Goal: Task Accomplishment & Management: Manage account settings

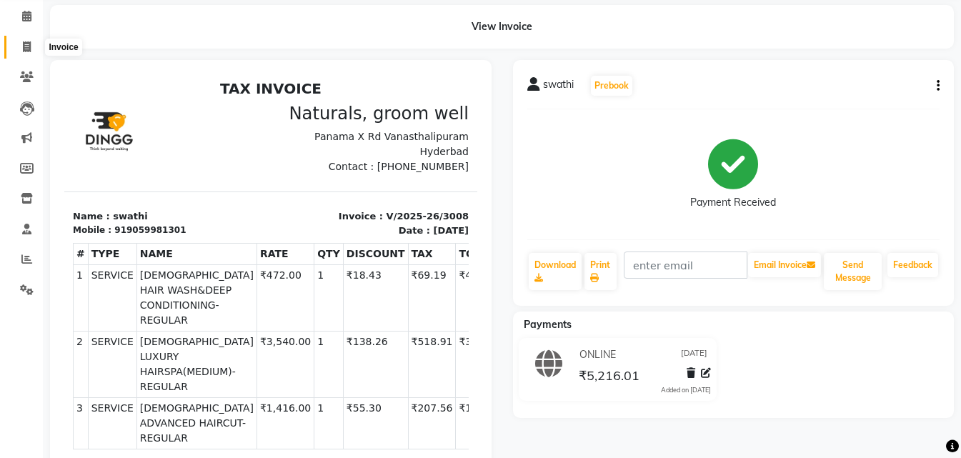
click at [34, 46] on span at bounding box center [26, 47] width 25 height 16
select select "service"
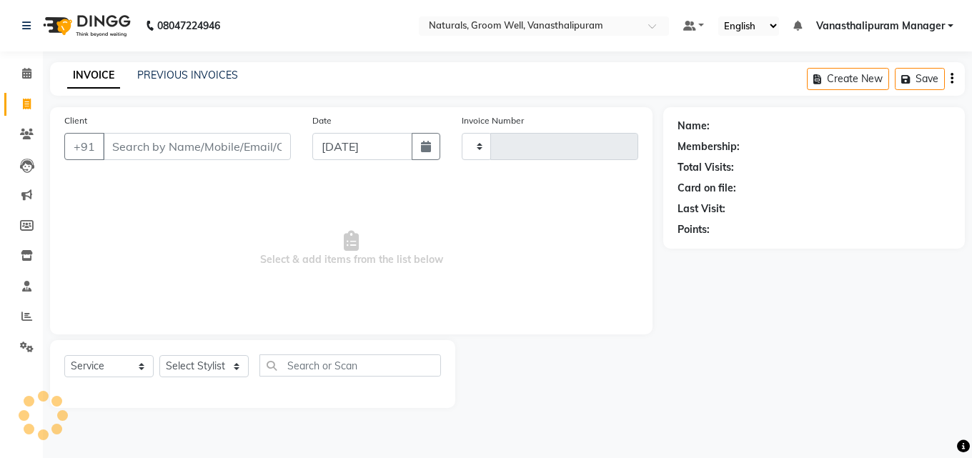
type input "3009"
select select "5859"
click at [167, 146] on input "Client" at bounding box center [197, 146] width 188 height 27
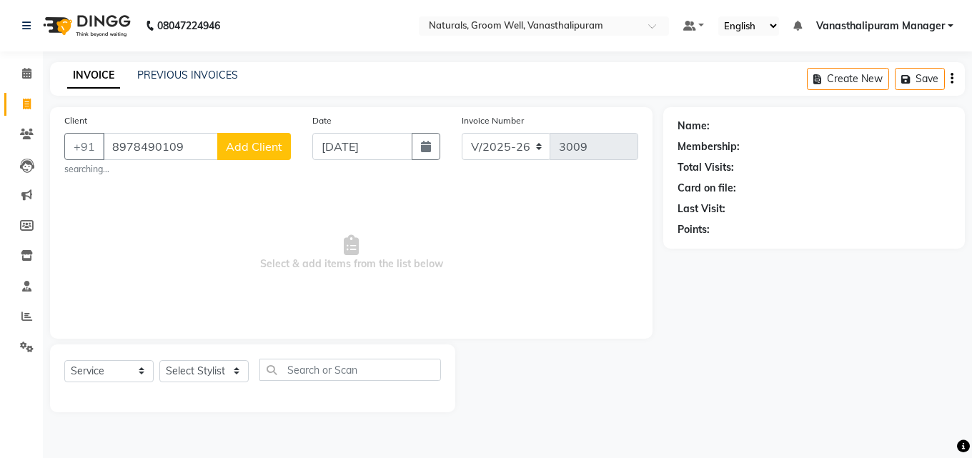
type input "8978490109"
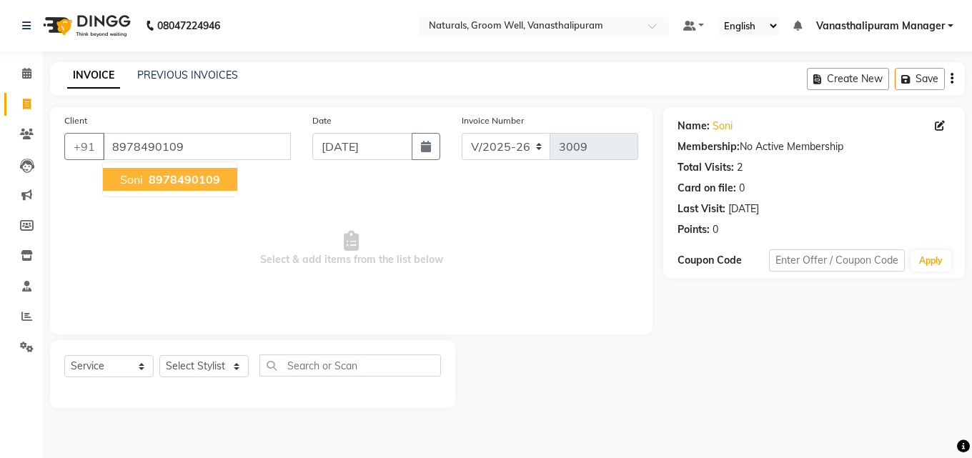
click at [230, 258] on span "Select & add items from the list below" at bounding box center [351, 248] width 574 height 143
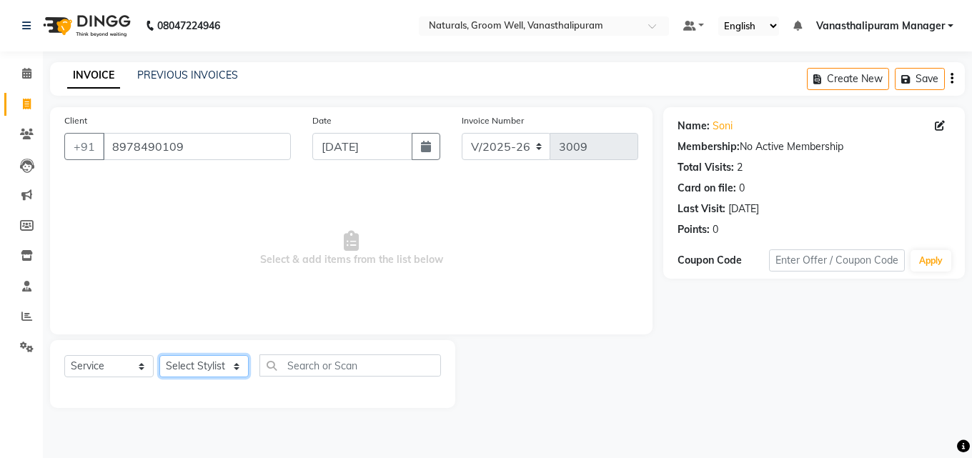
click at [224, 373] on select "Select Stylist [PERSON_NAME] kiran [PERSON_NAME] [PERSON_NAME] [PERSON_NAME] [P…" at bounding box center [203, 366] width 89 height 22
select select "45645"
click at [159, 355] on select "Select Stylist [PERSON_NAME] kiran [PERSON_NAME] [PERSON_NAME] [PERSON_NAME] [P…" at bounding box center [203, 366] width 89 height 22
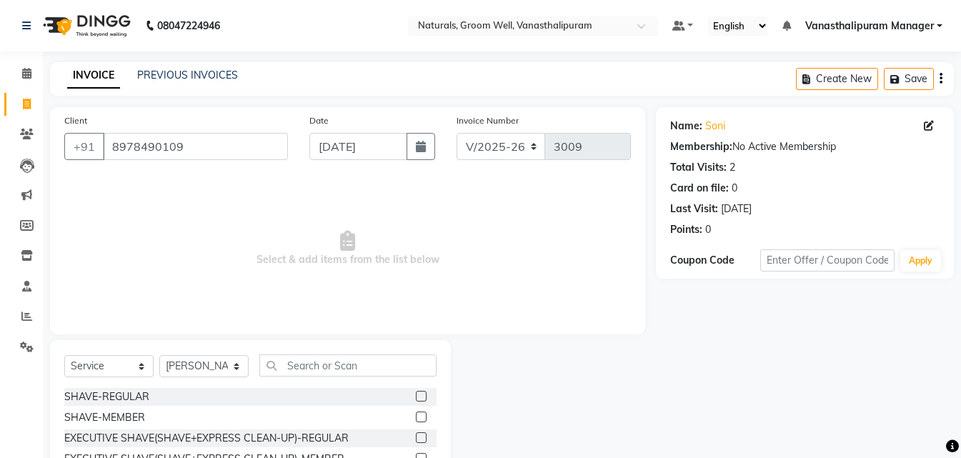
click at [353, 354] on div "Select Service Product Membership Package Voucher Prepaid Gift Card Select Styl…" at bounding box center [250, 445] width 401 height 211
click at [354, 364] on input "text" at bounding box center [347, 365] width 177 height 22
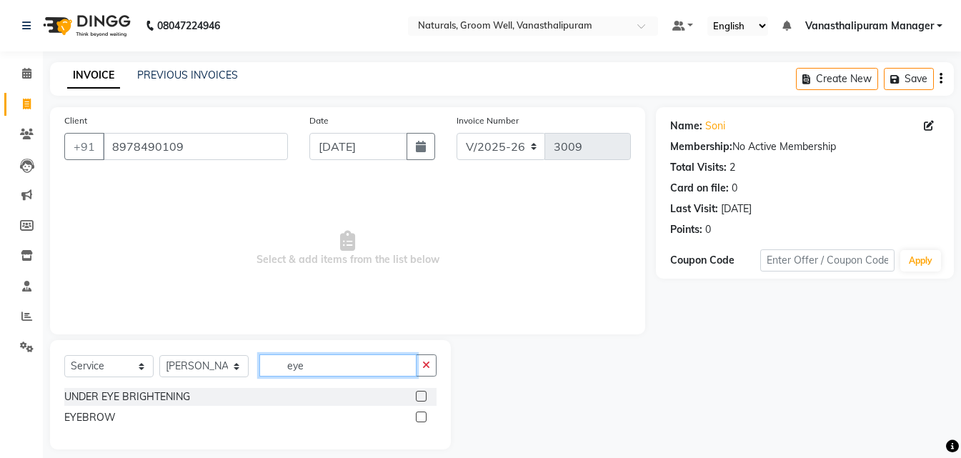
type input "eye"
click at [425, 417] on label at bounding box center [421, 417] width 11 height 11
click at [425, 417] on input "checkbox" at bounding box center [420, 417] width 9 height 9
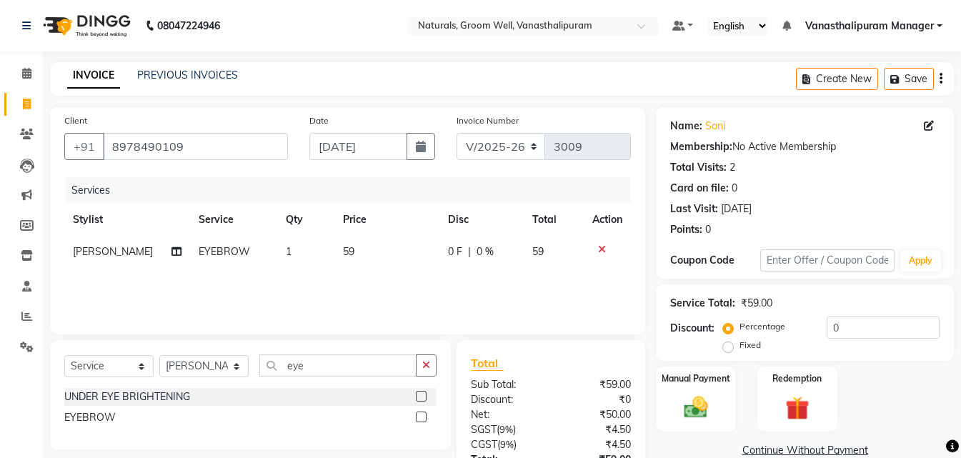
checkbox input "false"
click at [369, 242] on td "59" at bounding box center [386, 252] width 105 height 32
select select "45645"
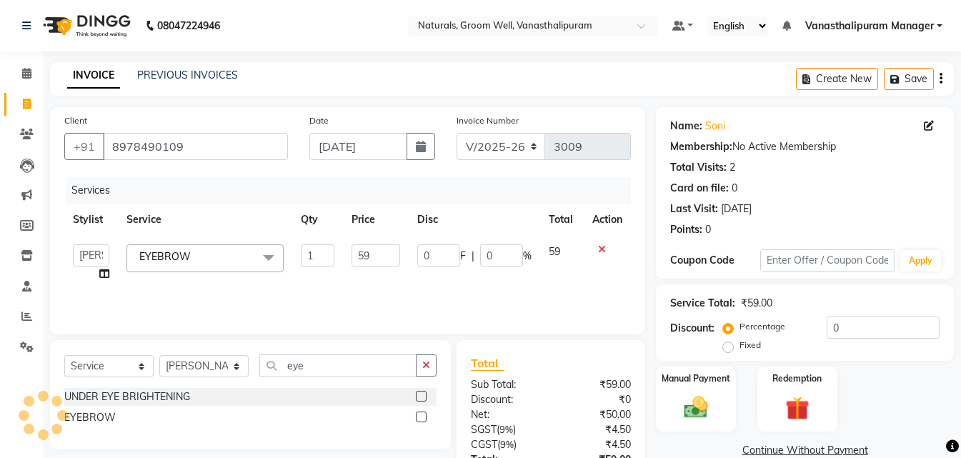
type input "5"
type input "71"
click at [342, 374] on input "eye" at bounding box center [337, 365] width 157 height 22
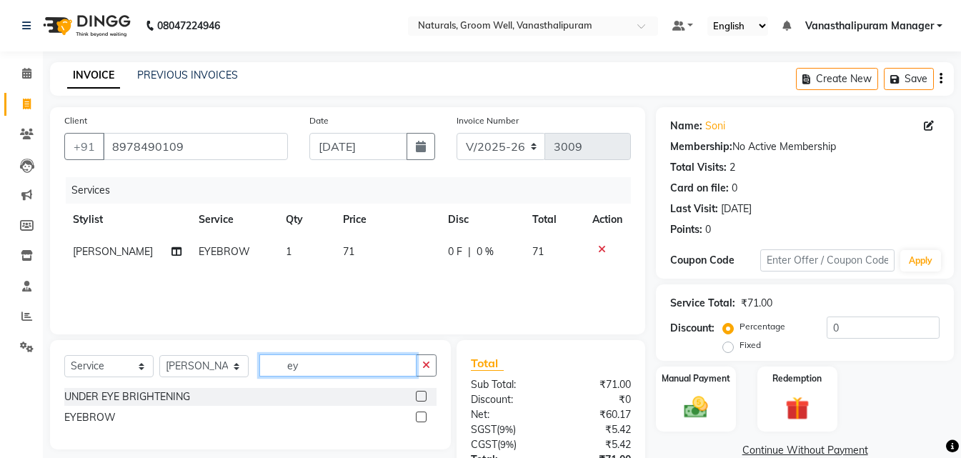
type input "e"
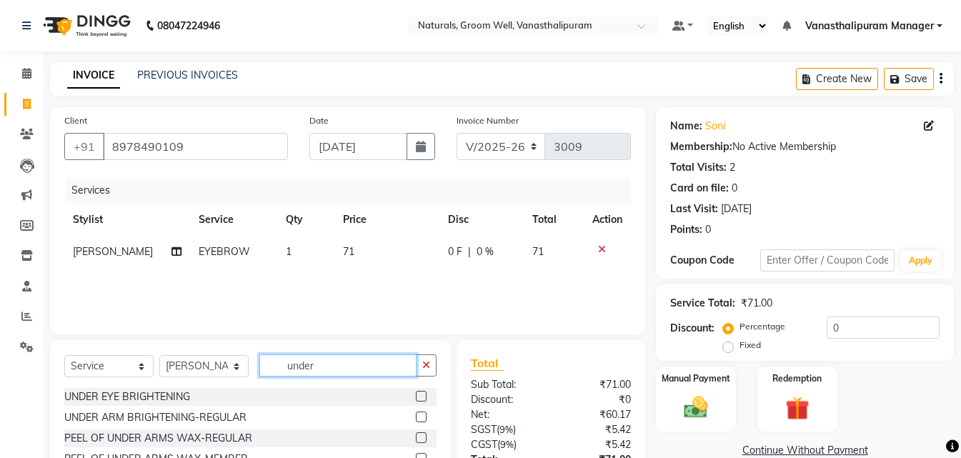
scroll to position [114, 0]
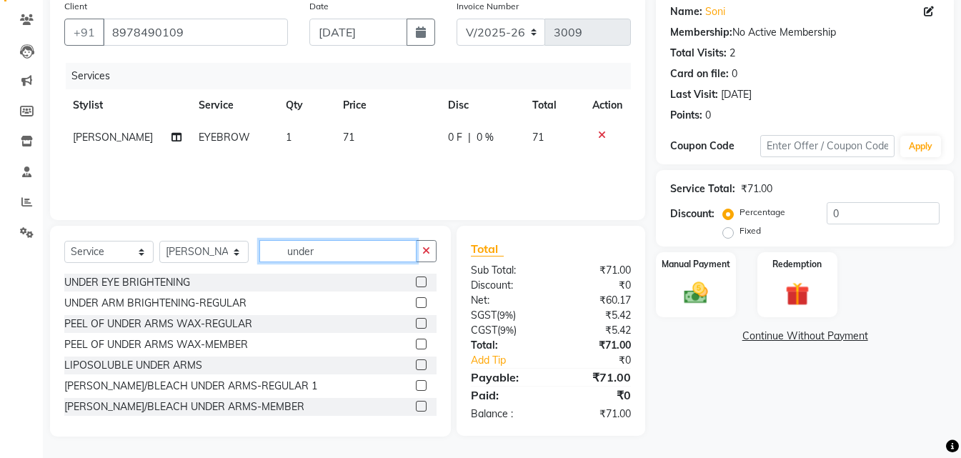
type input "under"
click at [416, 364] on label at bounding box center [421, 364] width 11 height 11
click at [416, 364] on input "checkbox" at bounding box center [420, 365] width 9 height 9
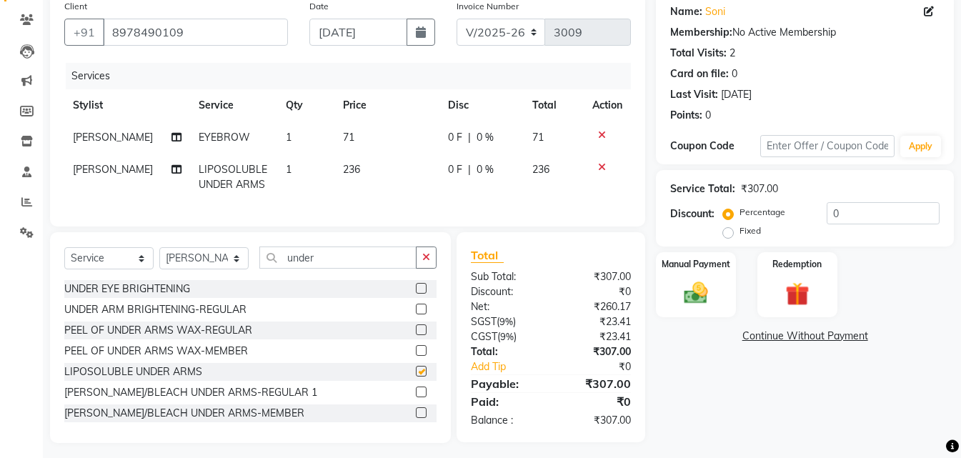
checkbox input "false"
click at [372, 162] on td "236" at bounding box center [386, 177] width 105 height 47
select select "45645"
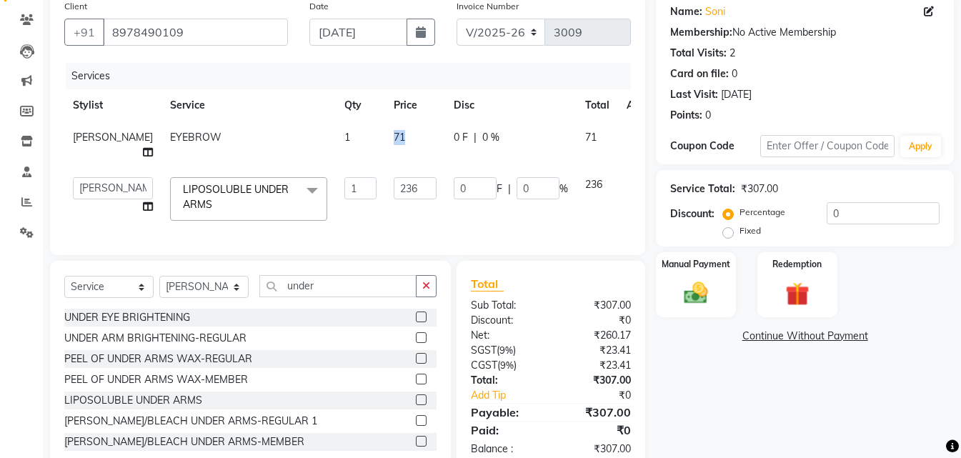
click at [385, 161] on td "71" at bounding box center [415, 144] width 60 height 47
select select "45645"
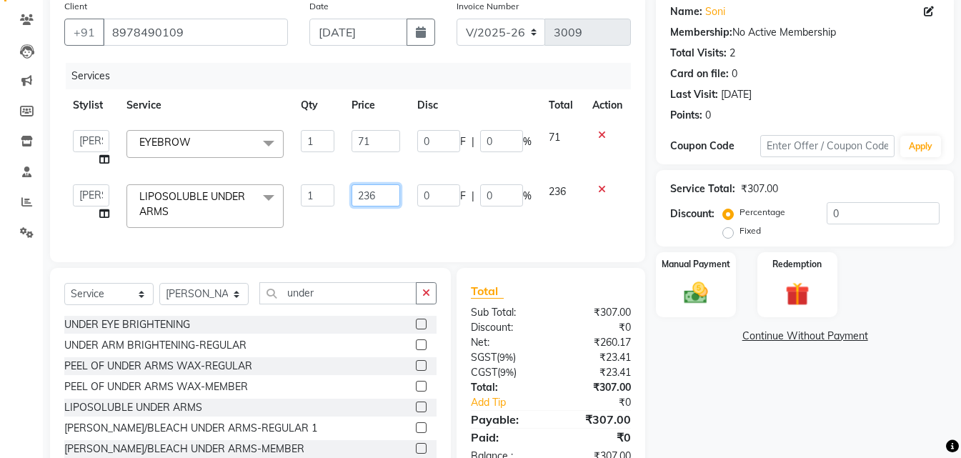
click at [396, 197] on input "236" at bounding box center [376, 195] width 49 height 22
type input "2"
type input "354"
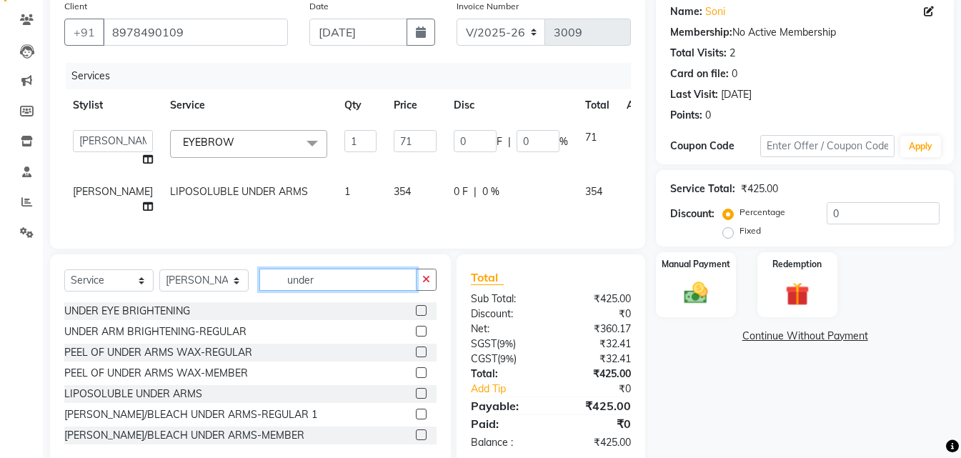
click at [369, 302] on div "Select Service Product Membership Package Voucher Prepaid Gift Card Select Styl…" at bounding box center [250, 286] width 372 height 34
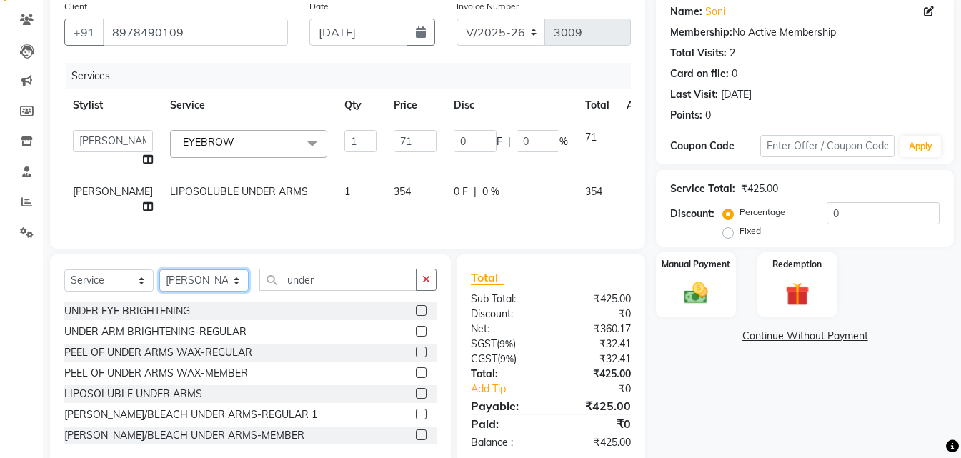
click at [225, 283] on select "Select Stylist [PERSON_NAME] kiran [PERSON_NAME] [PERSON_NAME] [PERSON_NAME] [P…" at bounding box center [203, 280] width 89 height 22
select select "88019"
click at [159, 280] on select "Select Stylist [PERSON_NAME] kiran [PERSON_NAME] [PERSON_NAME] [PERSON_NAME] [P…" at bounding box center [203, 280] width 89 height 22
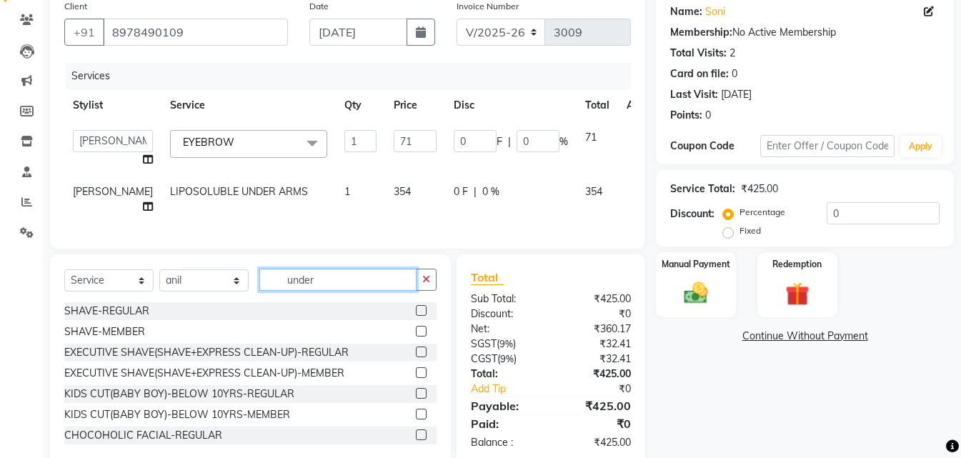
click at [348, 287] on input "under" at bounding box center [337, 280] width 157 height 22
click at [450, 85] on div "Services" at bounding box center [354, 76] width 576 height 26
click at [333, 291] on input "text" at bounding box center [347, 280] width 177 height 22
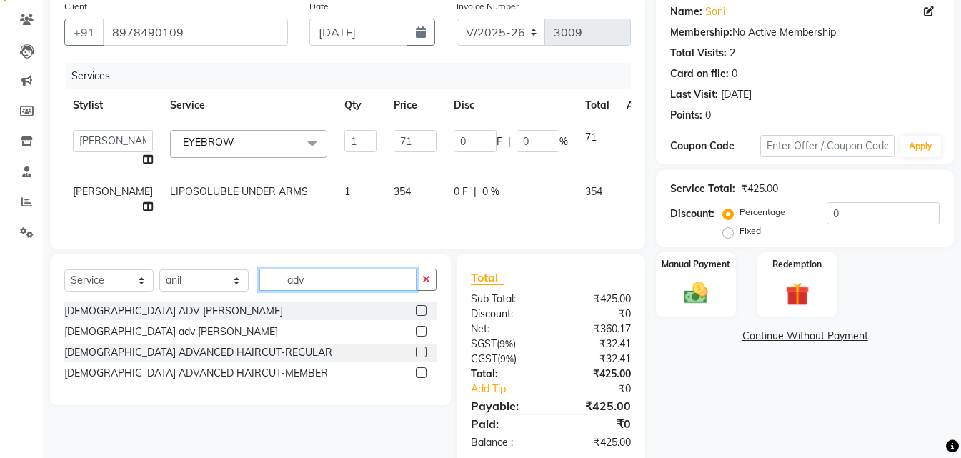
type input "adv"
click at [419, 357] on label at bounding box center [421, 352] width 11 height 11
click at [419, 357] on input "checkbox" at bounding box center [420, 352] width 9 height 9
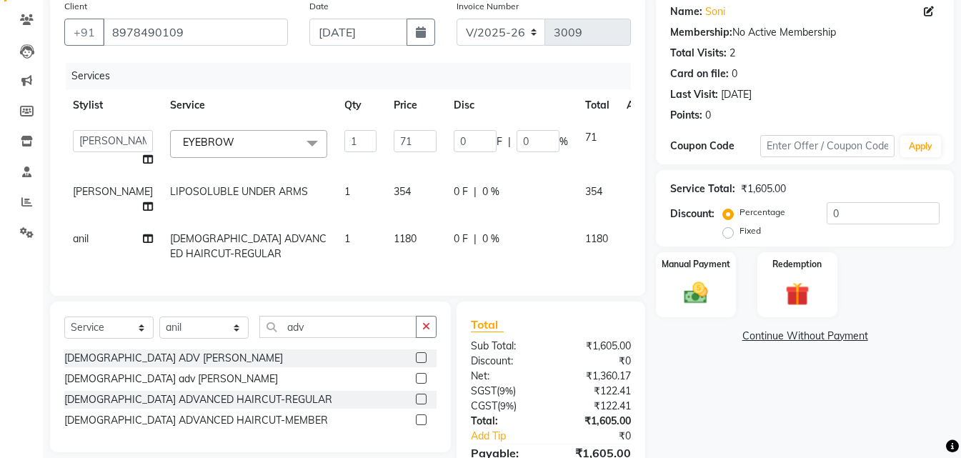
checkbox input "false"
click at [394, 235] on span "1180" at bounding box center [405, 238] width 23 height 13
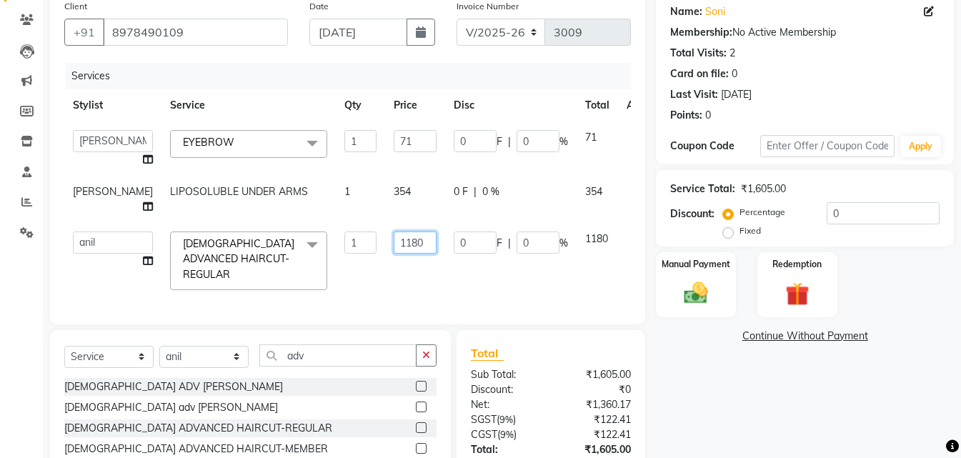
click at [405, 242] on input "1180" at bounding box center [415, 243] width 43 height 22
type input "1416"
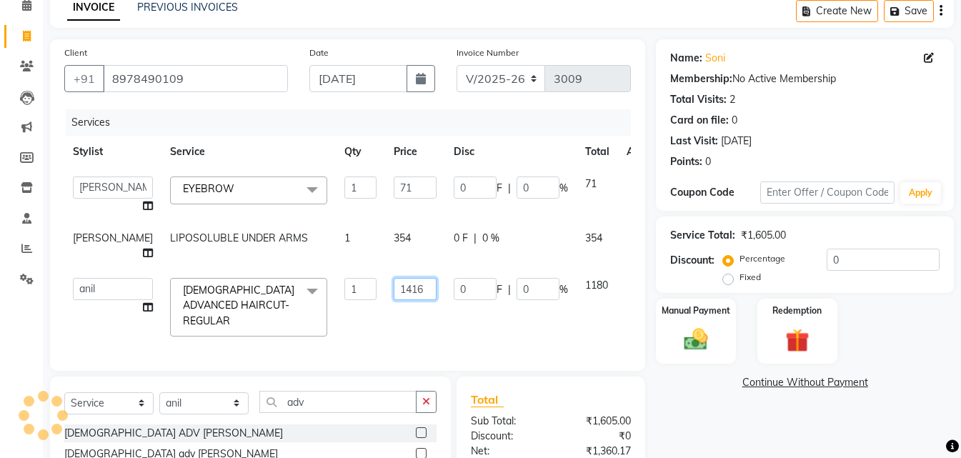
scroll to position [43, 0]
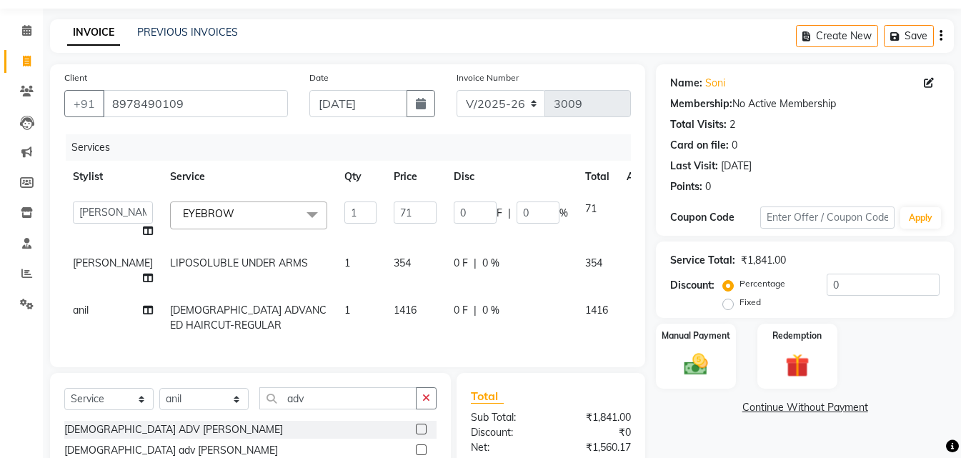
drag, startPoint x: 697, startPoint y: 371, endPoint x: 564, endPoint y: 369, distance: 133.6
click at [697, 370] on img at bounding box center [696, 364] width 39 height 27
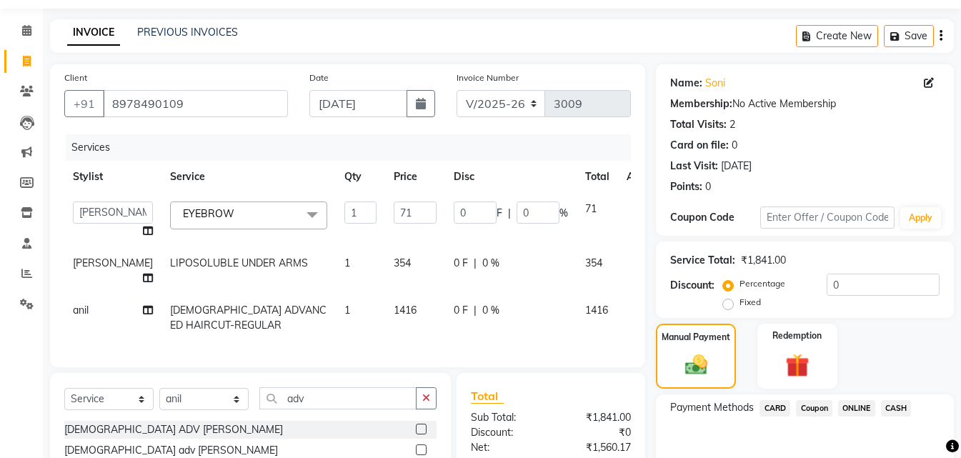
click at [855, 410] on span "ONLINE" at bounding box center [856, 408] width 37 height 16
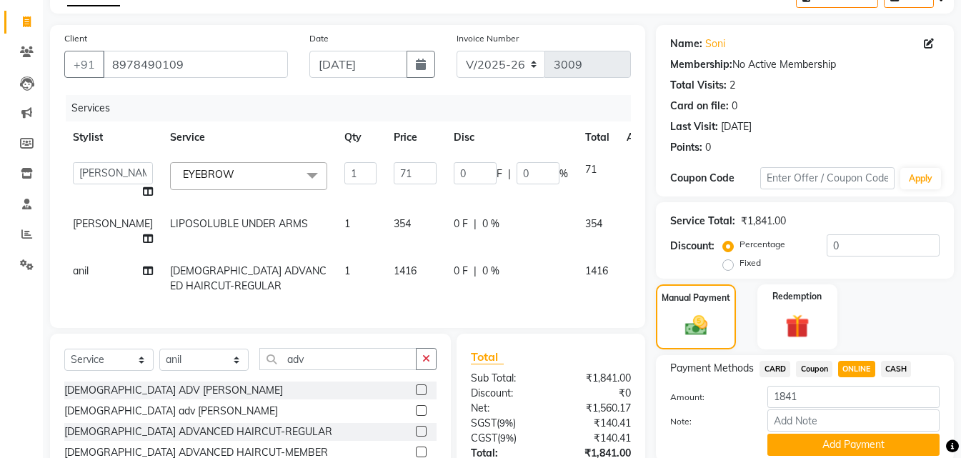
scroll to position [114, 0]
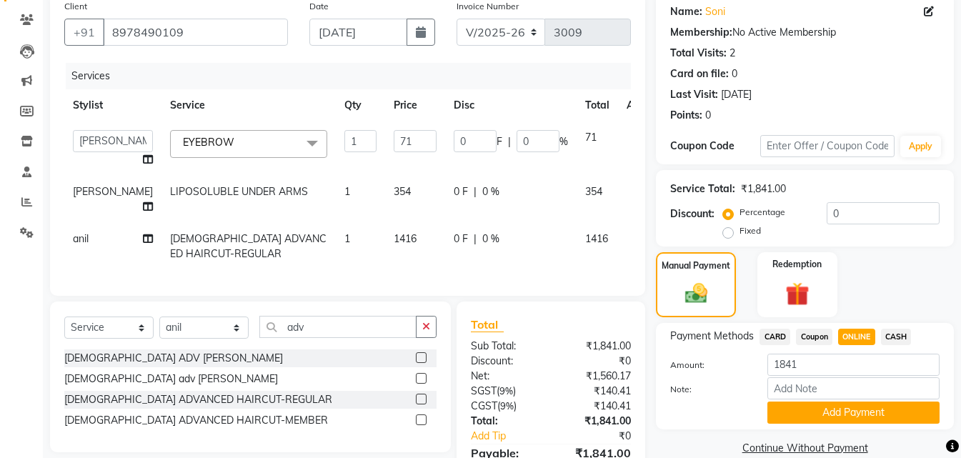
drag, startPoint x: 902, startPoint y: 332, endPoint x: 897, endPoint y: 339, distance: 7.7
click at [900, 336] on span "CASH" at bounding box center [896, 337] width 31 height 16
click at [862, 407] on button "Add Payment" at bounding box center [853, 413] width 172 height 22
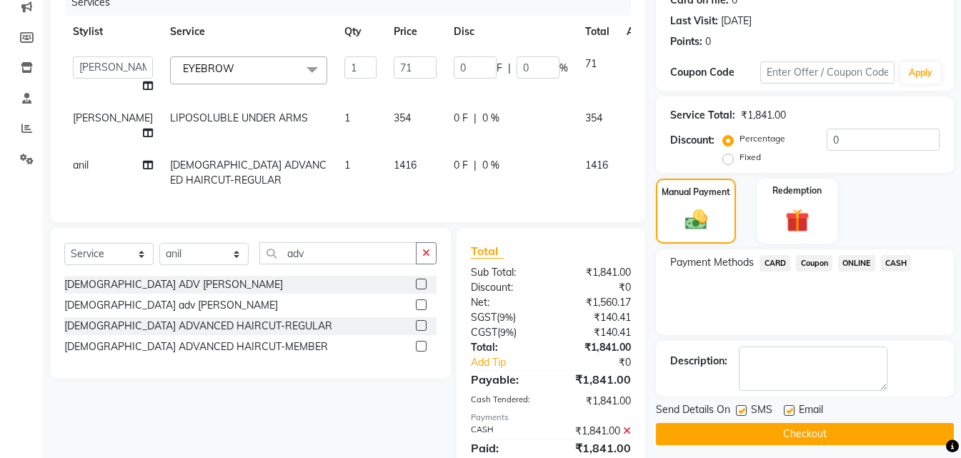
scroll to position [251, 0]
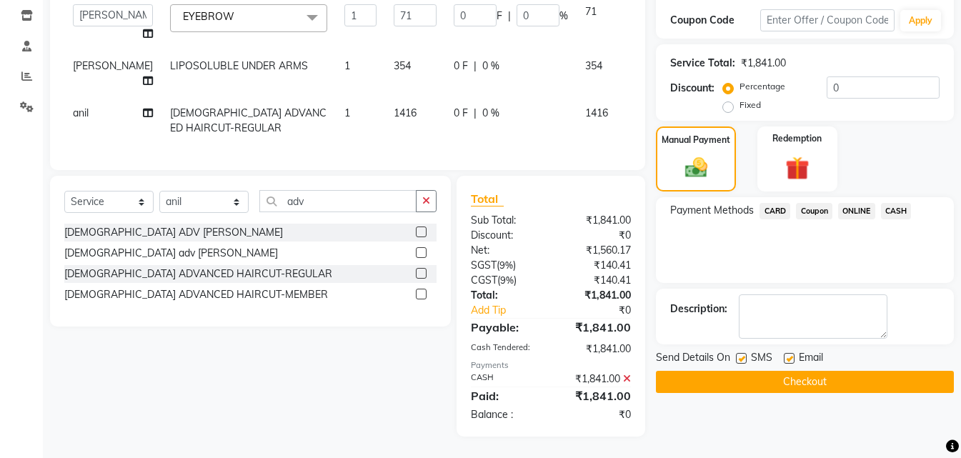
click at [870, 380] on button "Checkout" at bounding box center [805, 382] width 298 height 22
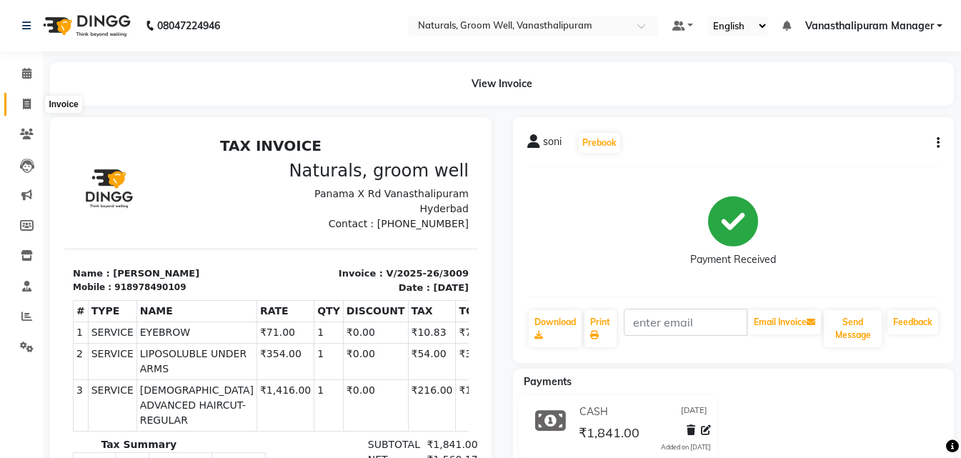
drag, startPoint x: 29, startPoint y: 99, endPoint x: 41, endPoint y: 106, distance: 14.1
click at [27, 99] on icon at bounding box center [27, 104] width 8 height 11
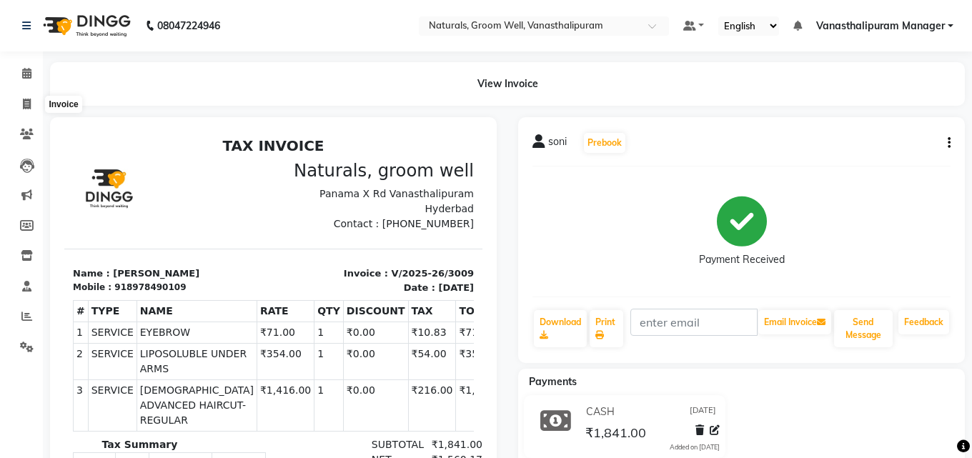
select select "5859"
select select "service"
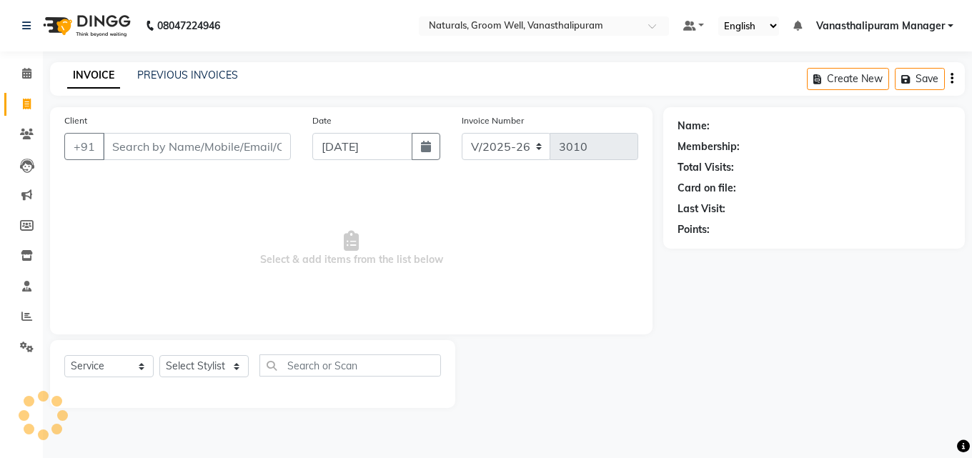
click at [254, 149] on input "Client" at bounding box center [197, 146] width 188 height 27
type input "8096804545"
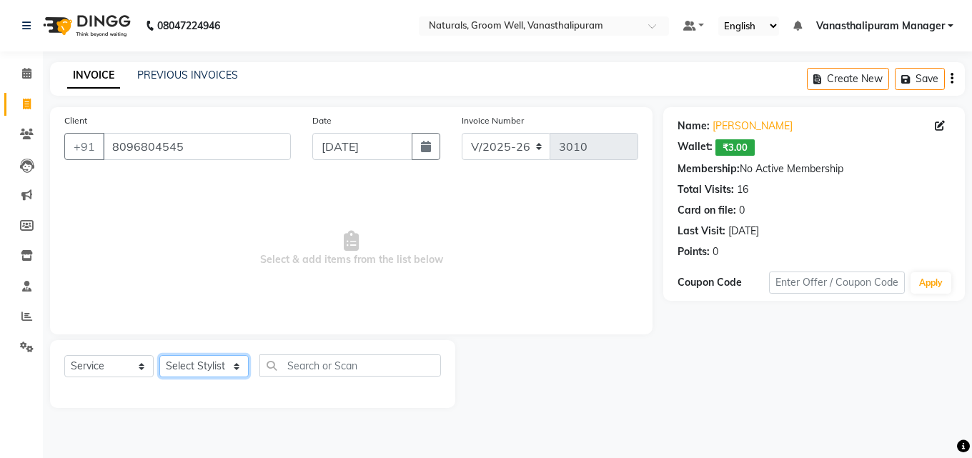
click at [207, 363] on select "Select Stylist [PERSON_NAME] kiran [PERSON_NAME] [PERSON_NAME] [PERSON_NAME] [P…" at bounding box center [203, 366] width 89 height 22
select select "41441"
click at [159, 355] on select "Select Stylist [PERSON_NAME] kiran [PERSON_NAME] [PERSON_NAME] [PERSON_NAME] [P…" at bounding box center [203, 366] width 89 height 22
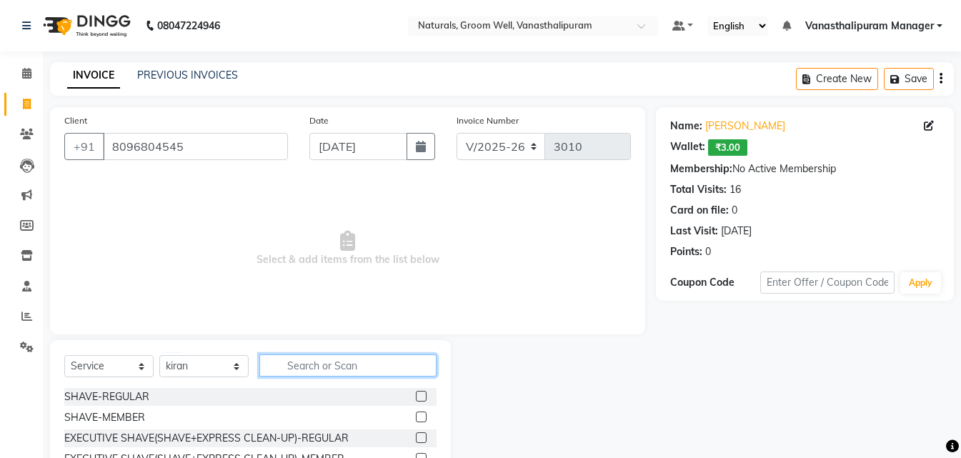
click at [329, 369] on input "text" at bounding box center [347, 365] width 177 height 22
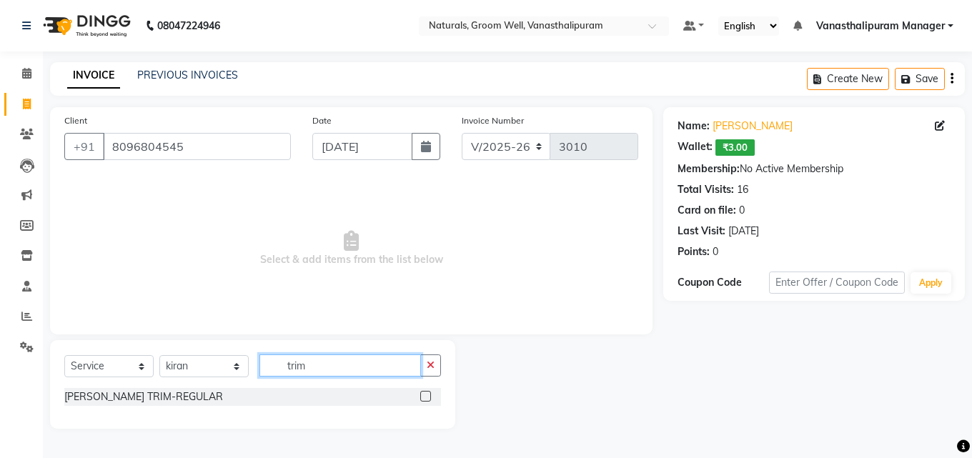
type input "trim"
click at [429, 397] on label at bounding box center [425, 396] width 11 height 11
click at [429, 397] on input "checkbox" at bounding box center [424, 396] width 9 height 9
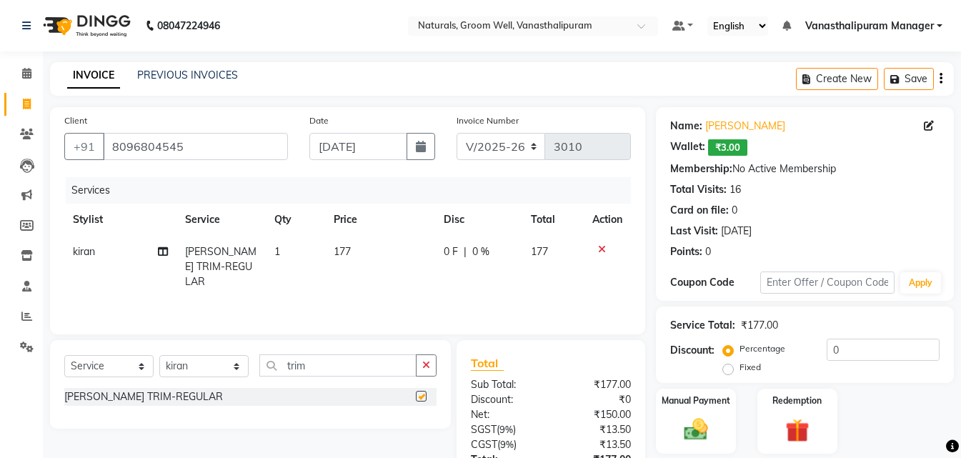
checkbox input "false"
click at [358, 249] on td "177" at bounding box center [380, 267] width 110 height 62
select select "41441"
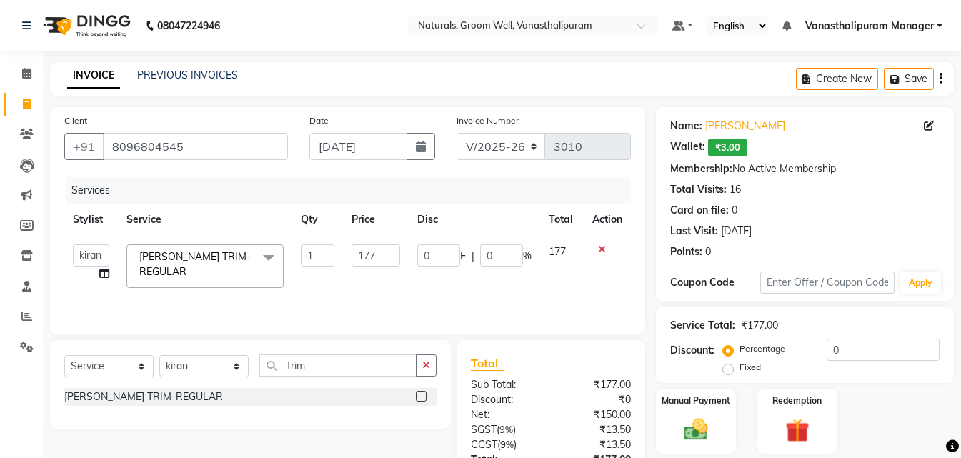
click at [358, 249] on input "177" at bounding box center [376, 255] width 49 height 22
type input "153"
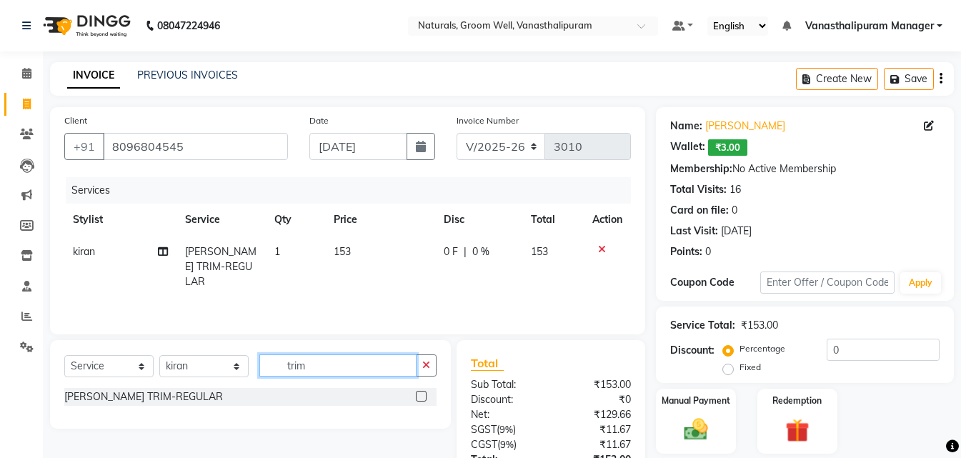
click at [329, 359] on input "trim" at bounding box center [337, 365] width 157 height 22
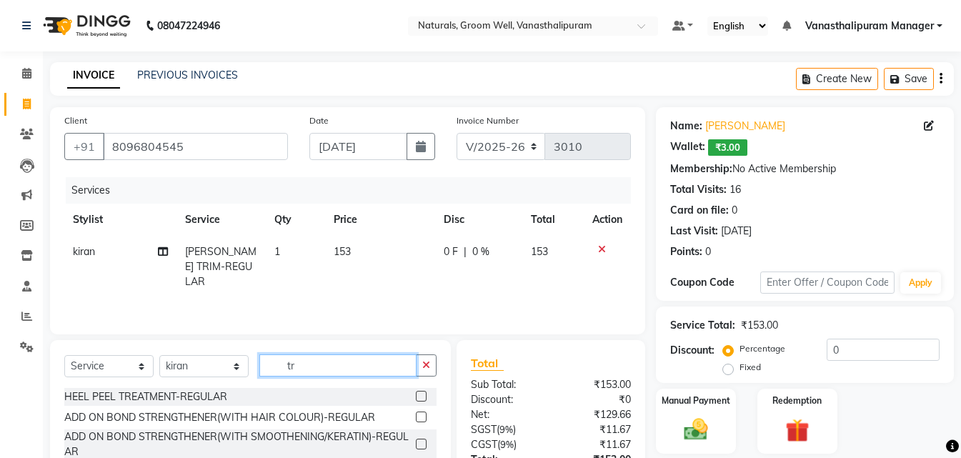
type input "t"
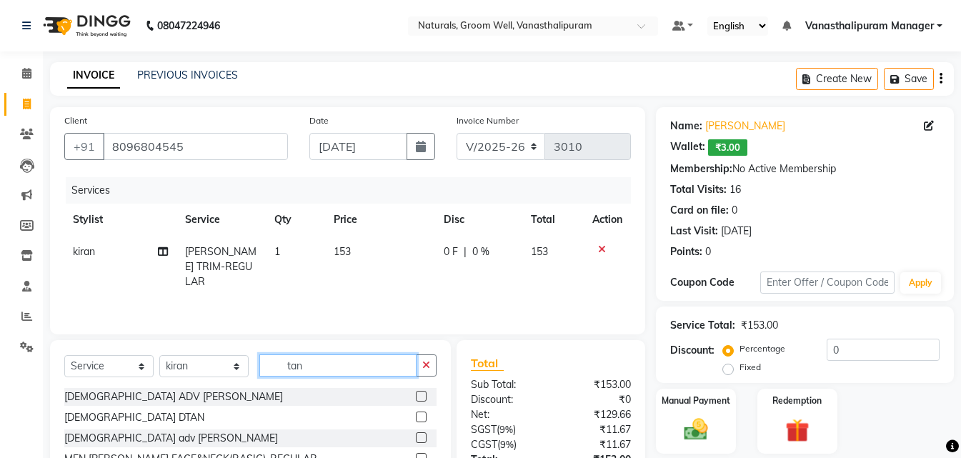
type input "tan"
click at [416, 435] on label at bounding box center [421, 437] width 11 height 11
click at [416, 435] on input "checkbox" at bounding box center [420, 438] width 9 height 9
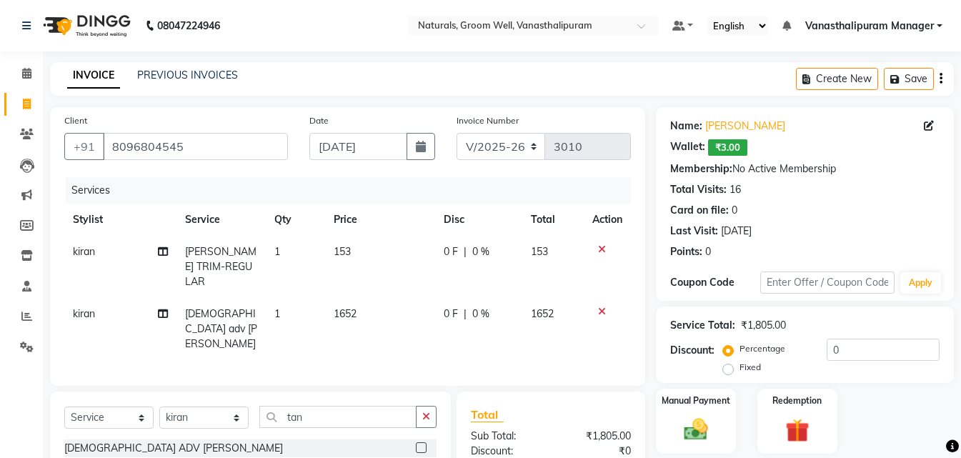
checkbox input "false"
click at [376, 303] on td "1652" at bounding box center [380, 329] width 110 height 62
select select "41441"
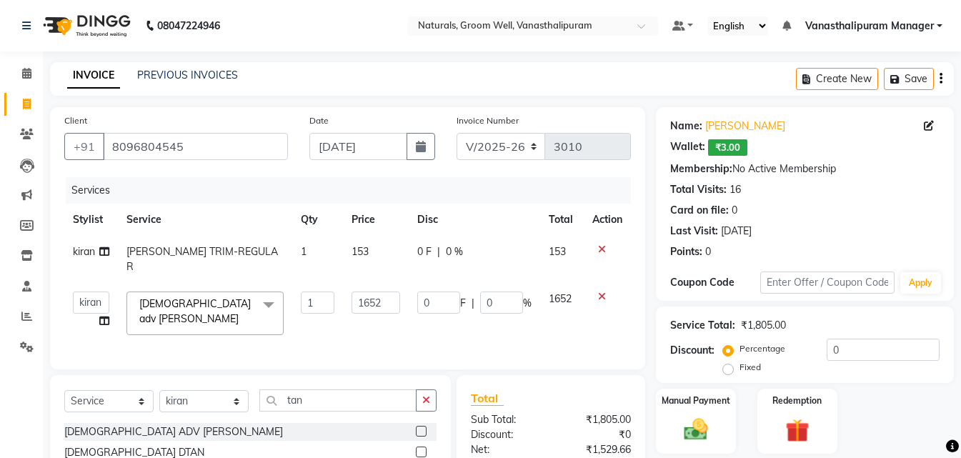
click at [376, 303] on td "1652" at bounding box center [376, 313] width 66 height 61
click at [379, 292] on input "1652" at bounding box center [376, 303] width 49 height 22
type input "1"
type input "826"
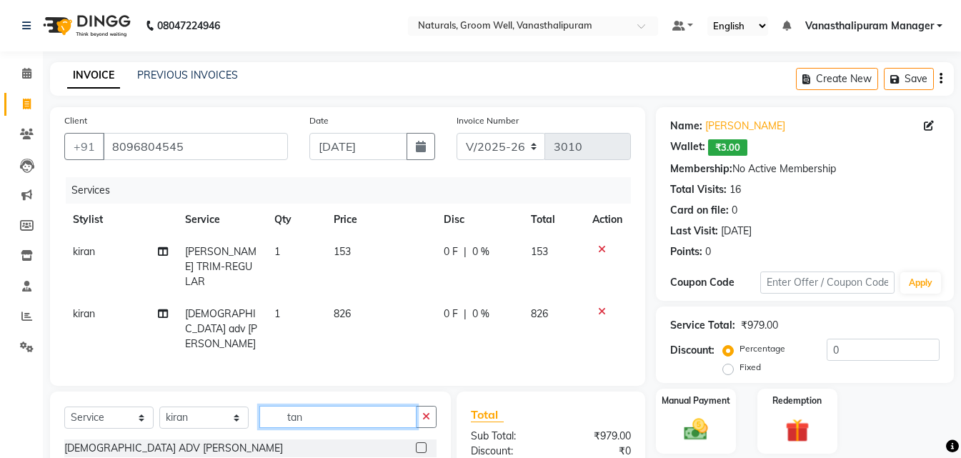
click at [383, 406] on input "tan" at bounding box center [337, 417] width 157 height 22
type input "t"
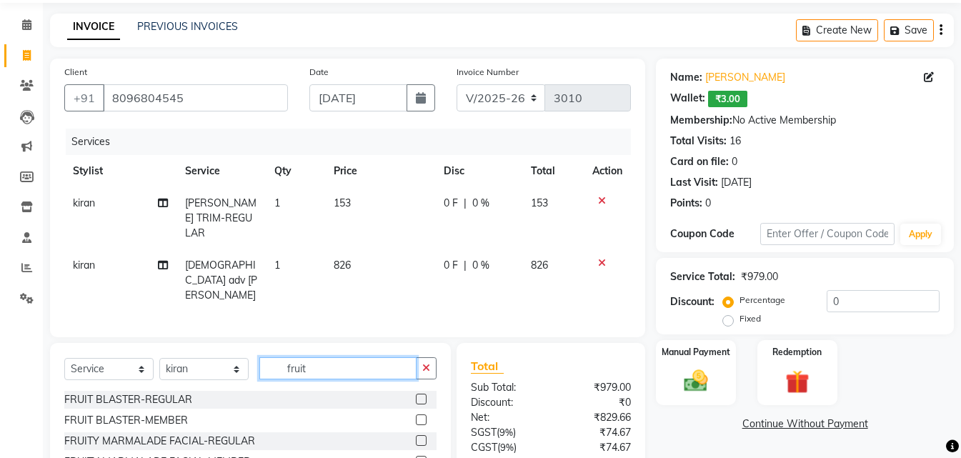
scroll to position [131, 0]
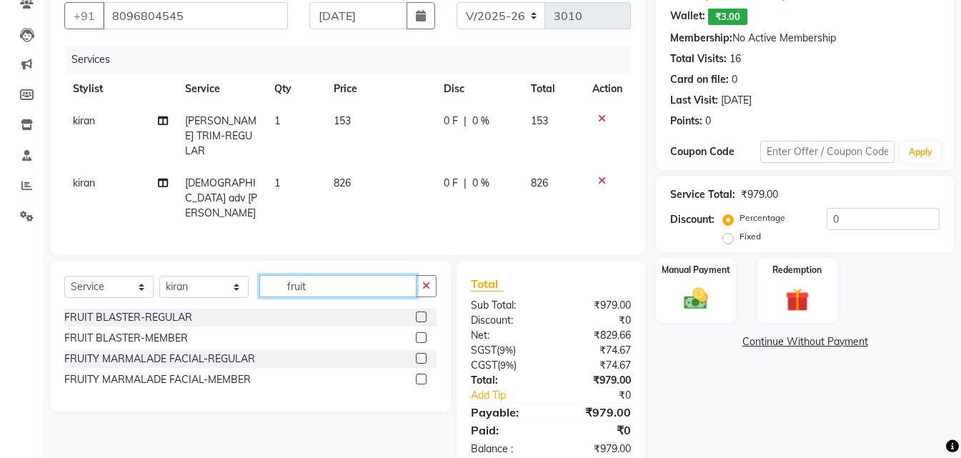
type input "fruit"
click at [419, 334] on div "FRUIT BLASTER-REGULAR FRUIT BLASTER-MEMBER FRUITY MARMALADE FACIAL-REGULAR FRUI…" at bounding box center [250, 350] width 372 height 83
click at [422, 374] on label at bounding box center [421, 379] width 11 height 11
click at [422, 375] on input "checkbox" at bounding box center [420, 379] width 9 height 9
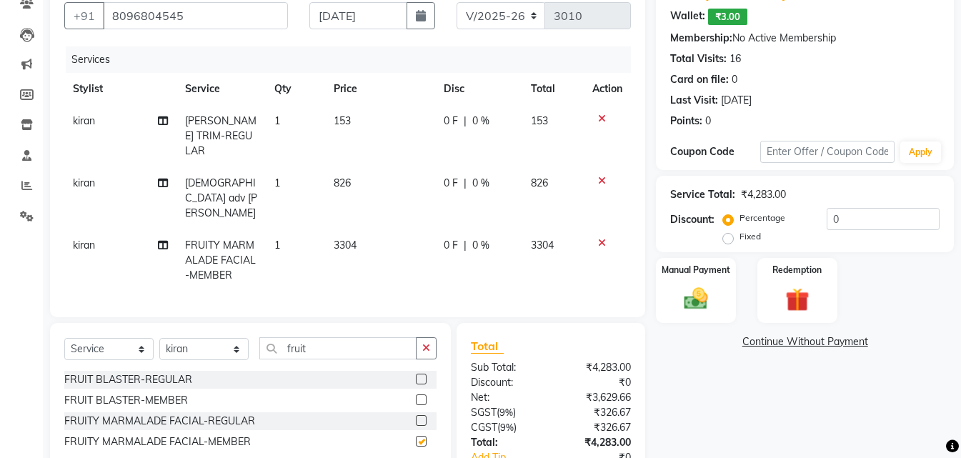
checkbox input "false"
click at [707, 288] on img at bounding box center [696, 298] width 40 height 29
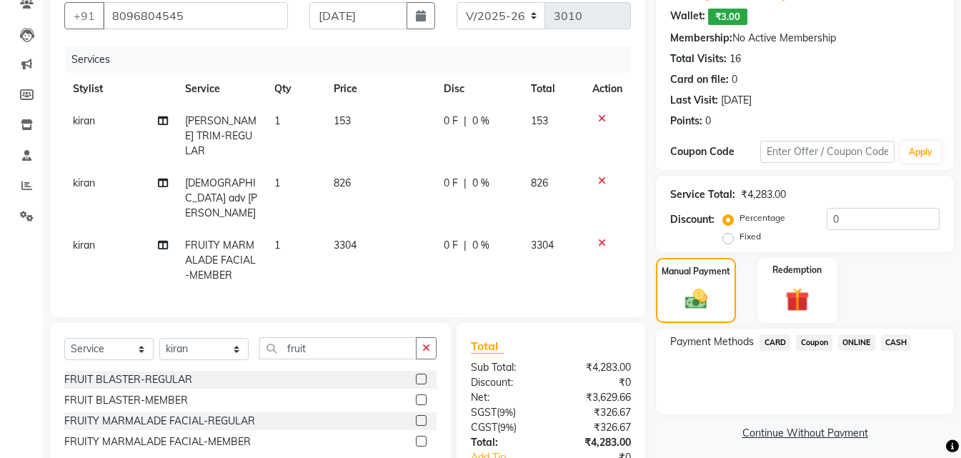
click at [770, 341] on span "CARD" at bounding box center [775, 342] width 31 height 16
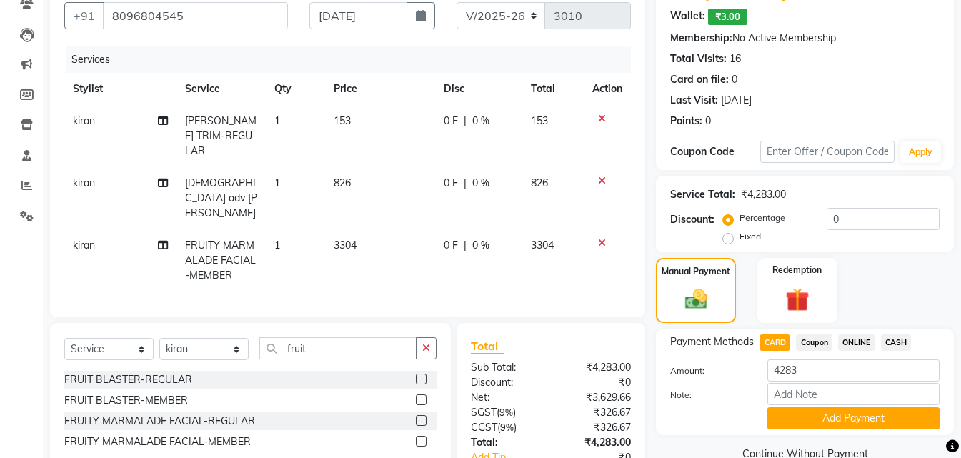
click at [779, 406] on div "Note:" at bounding box center [805, 395] width 291 height 24
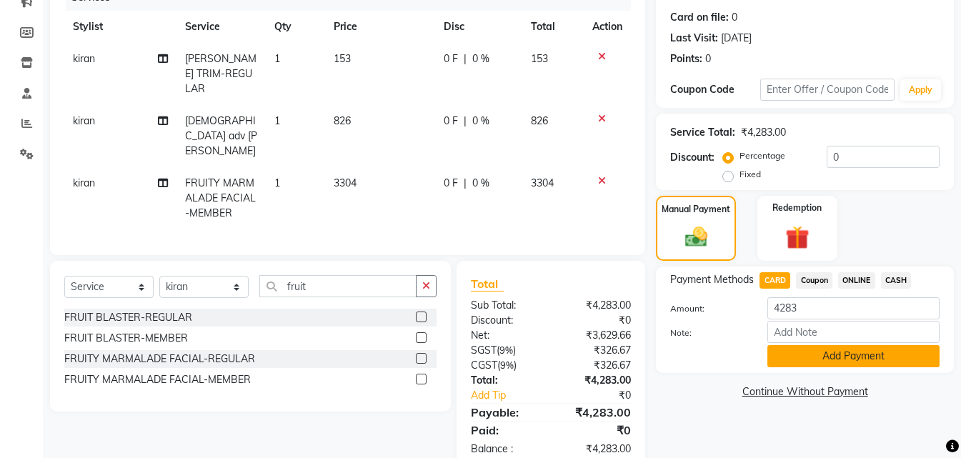
click at [836, 356] on button "Add Payment" at bounding box center [853, 356] width 172 height 22
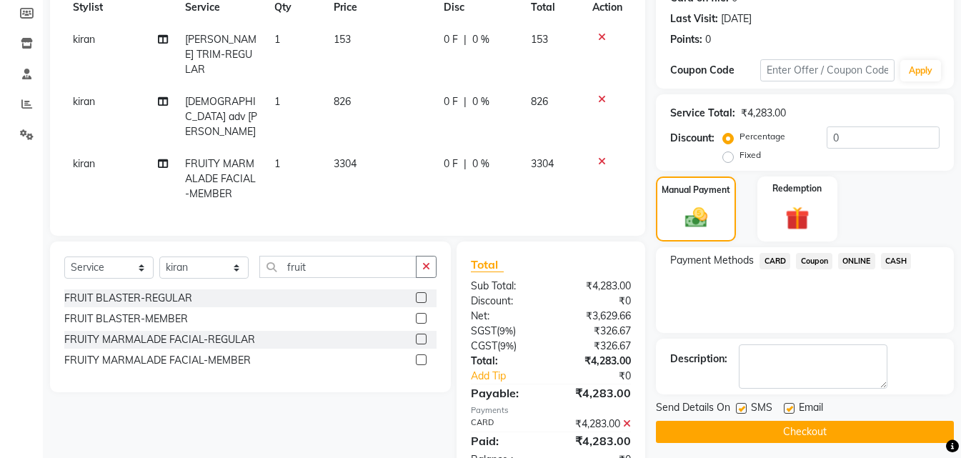
scroll to position [223, 0]
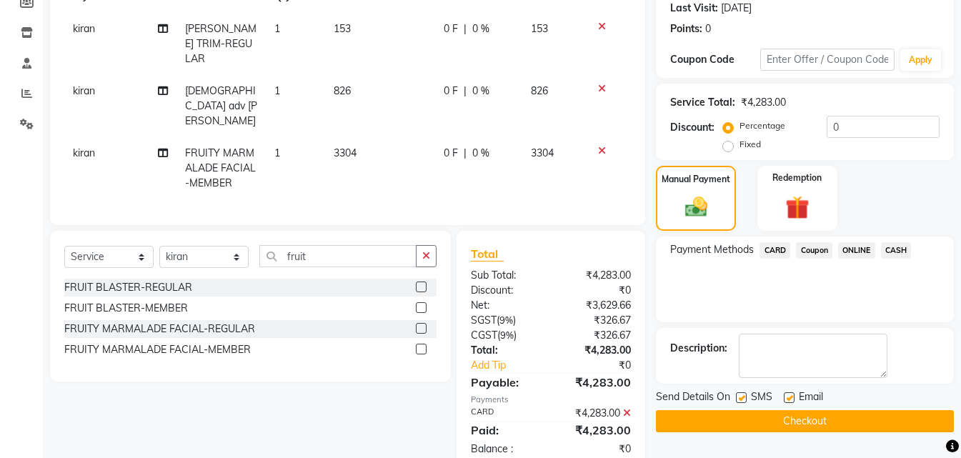
click at [832, 412] on button "Checkout" at bounding box center [805, 421] width 298 height 22
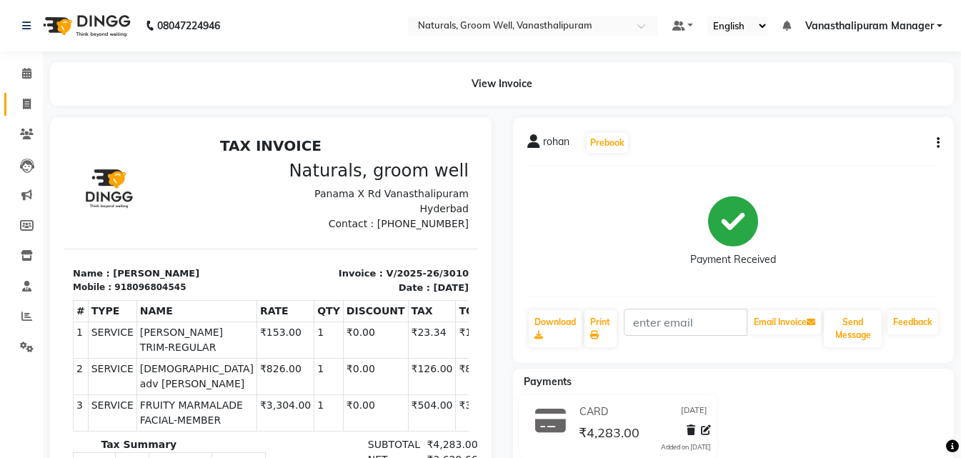
click at [29, 93] on link "Invoice" at bounding box center [21, 105] width 34 height 24
select select "service"
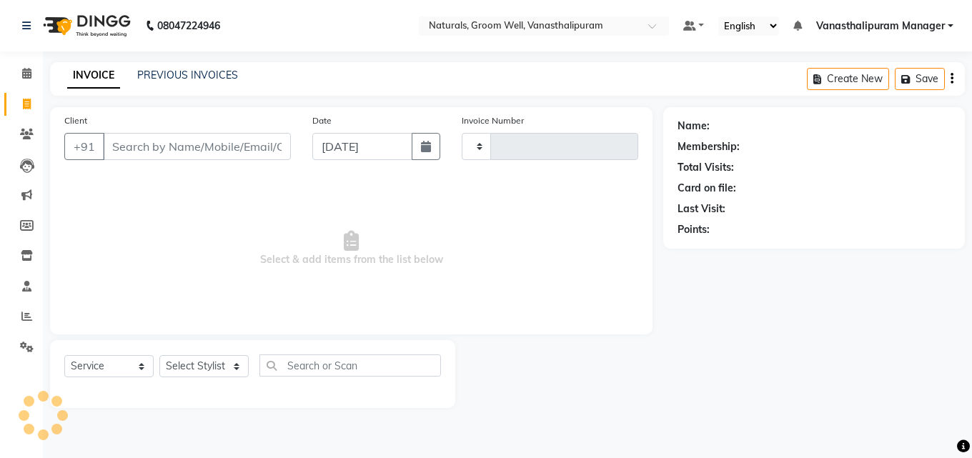
type input "3011"
select select "5859"
click at [134, 147] on input "Client" at bounding box center [197, 146] width 188 height 27
type input "7382544066"
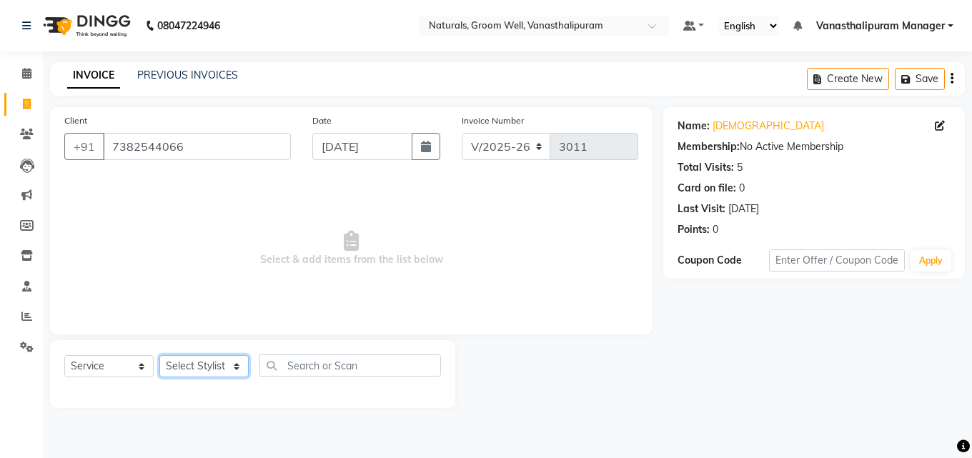
click at [199, 374] on select "Select Stylist [PERSON_NAME] kiran [PERSON_NAME] [PERSON_NAME] [PERSON_NAME] [P…" at bounding box center [203, 366] width 89 height 22
select select "88019"
click at [159, 355] on select "Select Stylist [PERSON_NAME] kiran [PERSON_NAME] [PERSON_NAME] [PERSON_NAME] [P…" at bounding box center [203, 366] width 89 height 22
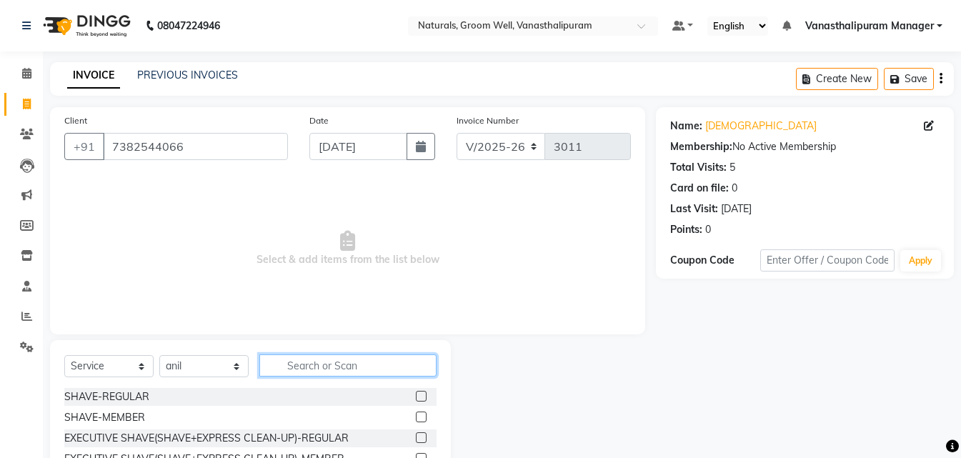
click at [314, 367] on input "text" at bounding box center [347, 365] width 177 height 22
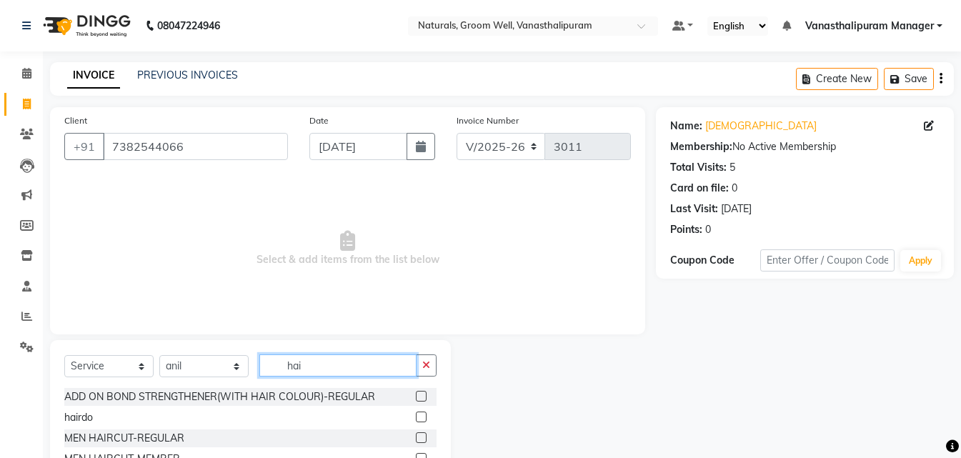
type input "hai"
click at [416, 455] on label at bounding box center [421, 458] width 11 height 11
click at [416, 455] on input "checkbox" at bounding box center [420, 458] width 9 height 9
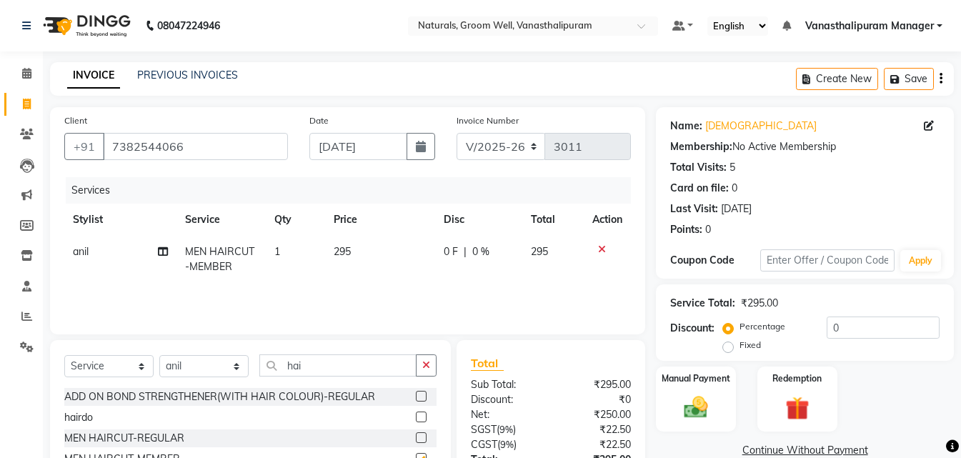
checkbox input "false"
click at [338, 364] on input "hai" at bounding box center [337, 365] width 157 height 22
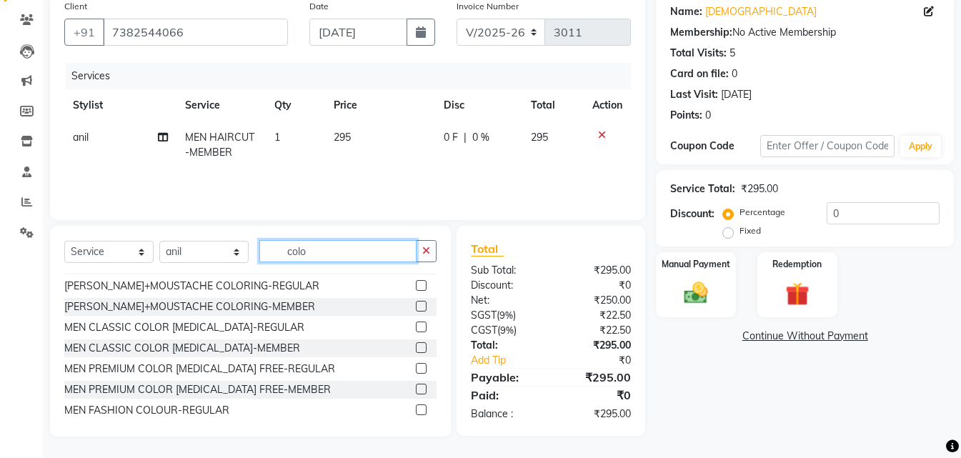
scroll to position [105, 0]
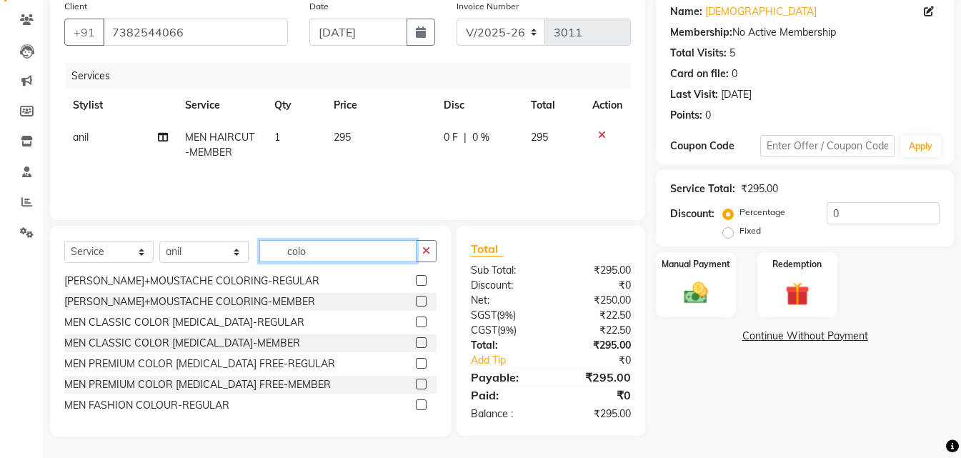
type input "colo"
click at [416, 384] on label at bounding box center [421, 384] width 11 height 11
click at [416, 384] on input "checkbox" at bounding box center [420, 384] width 9 height 9
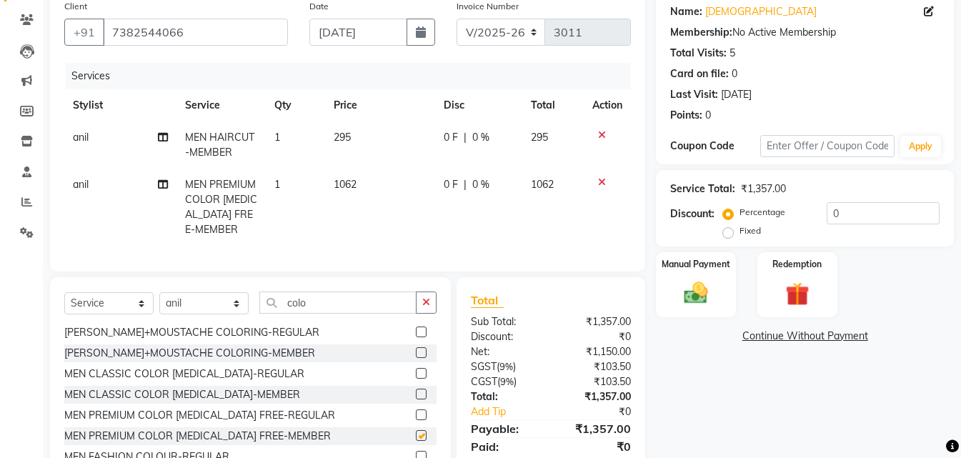
checkbox input "false"
click at [372, 184] on td "1062" at bounding box center [380, 207] width 110 height 77
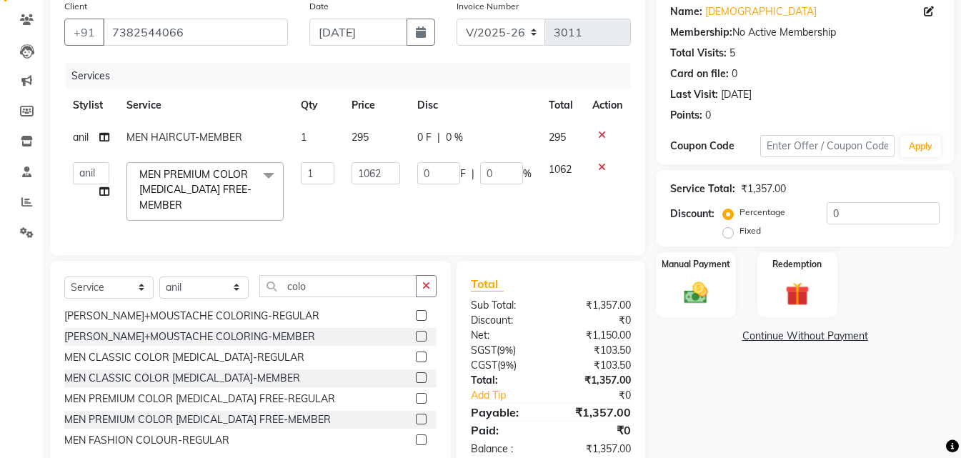
click at [372, 184] on td "1062" at bounding box center [376, 192] width 66 height 76
click at [404, 168] on td "1062" at bounding box center [376, 192] width 66 height 76
click at [394, 171] on input "1062" at bounding box center [376, 173] width 49 height 22
type input "1180"
click at [752, 374] on div "Name: Vishnu Membership: No Active Membership Total Visits: 5 Card on file: 0 L…" at bounding box center [810, 232] width 309 height 479
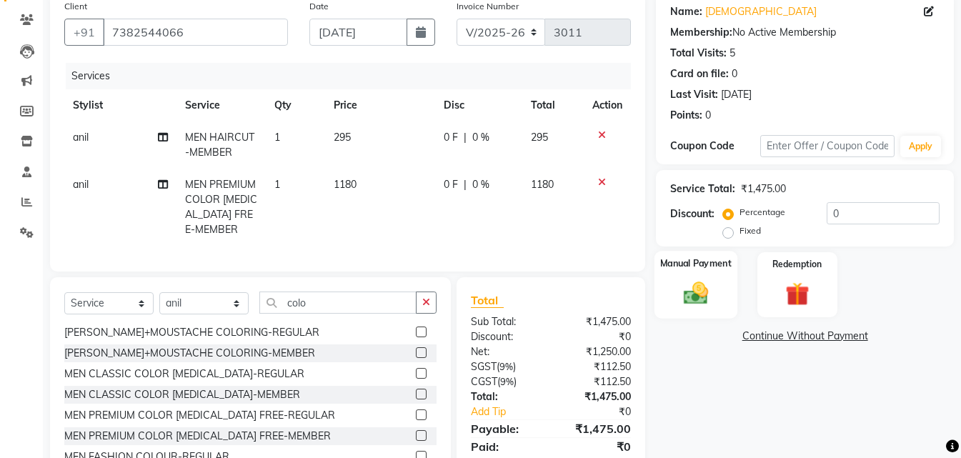
click at [698, 282] on img at bounding box center [696, 293] width 40 height 29
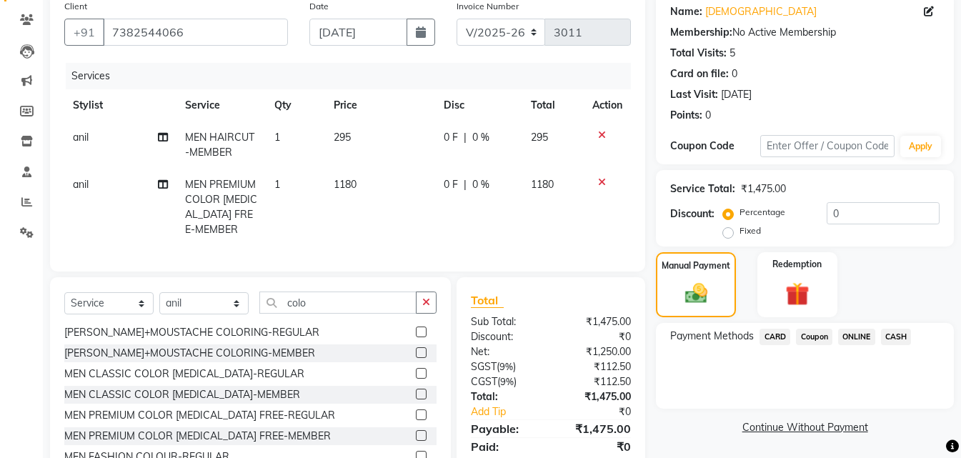
click at [885, 334] on span "CASH" at bounding box center [896, 337] width 31 height 16
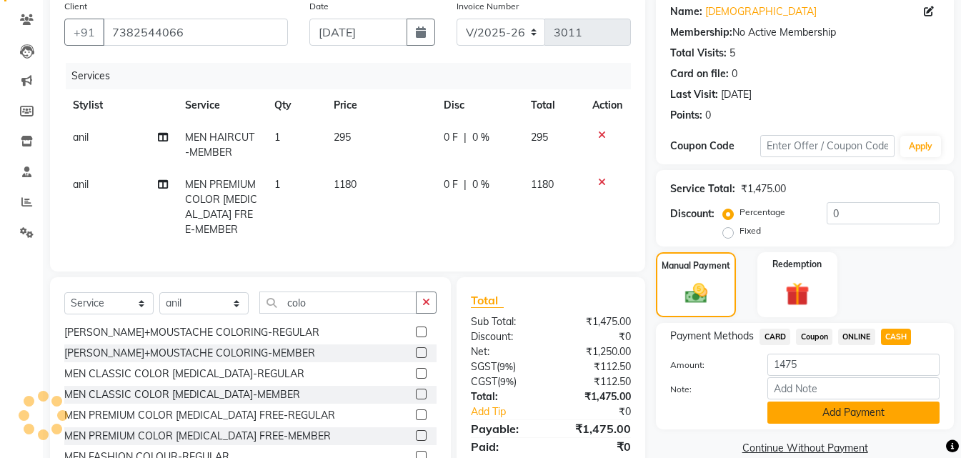
click at [877, 410] on button "Add Payment" at bounding box center [853, 413] width 172 height 22
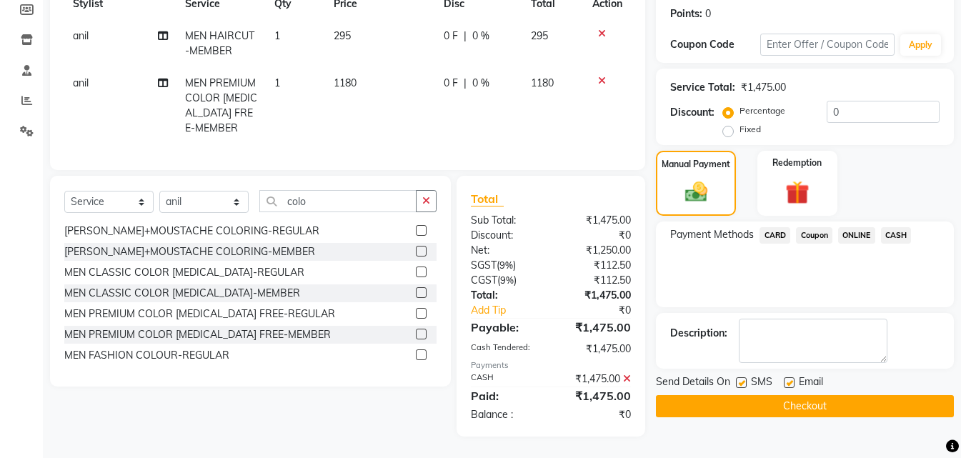
scroll to position [227, 0]
click at [888, 395] on button "Checkout" at bounding box center [805, 406] width 298 height 22
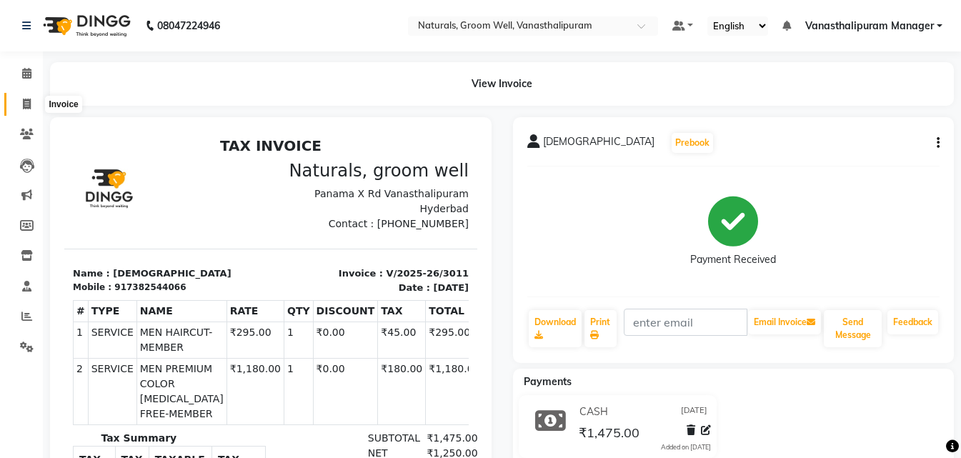
click at [21, 106] on span at bounding box center [26, 104] width 25 height 16
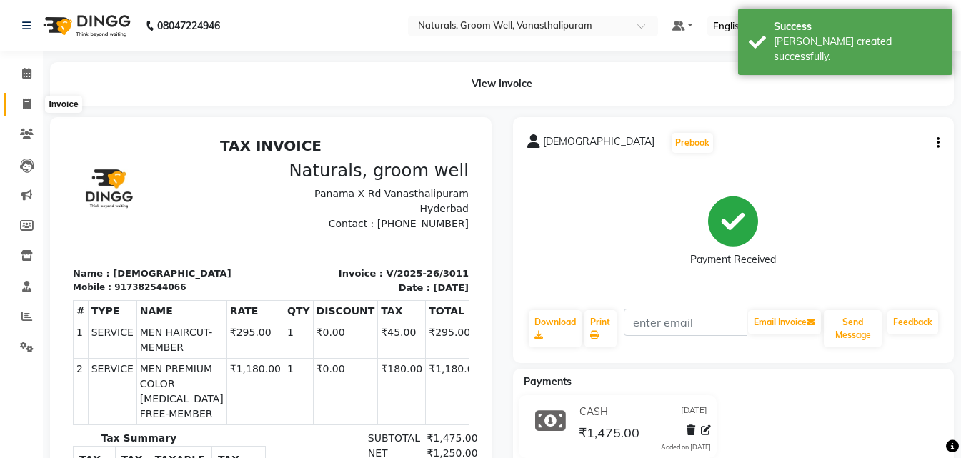
select select "service"
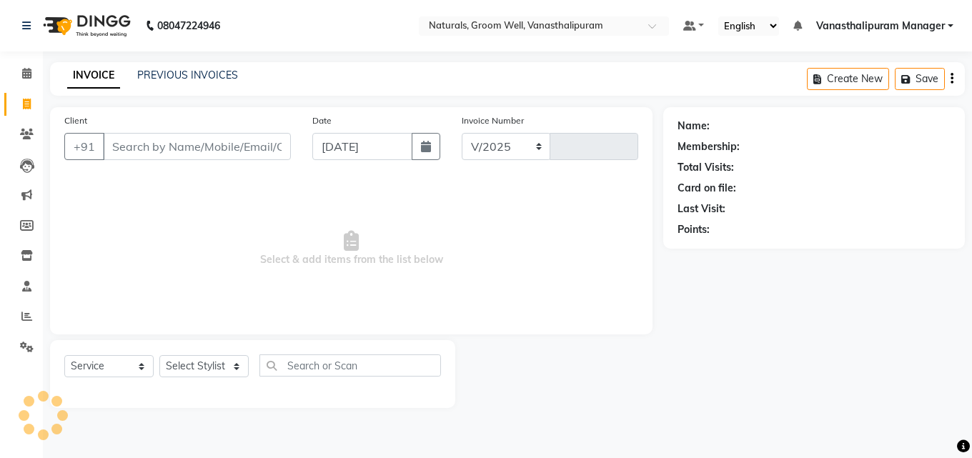
select select "5859"
type input "3012"
click at [252, 145] on input "Client" at bounding box center [197, 146] width 188 height 27
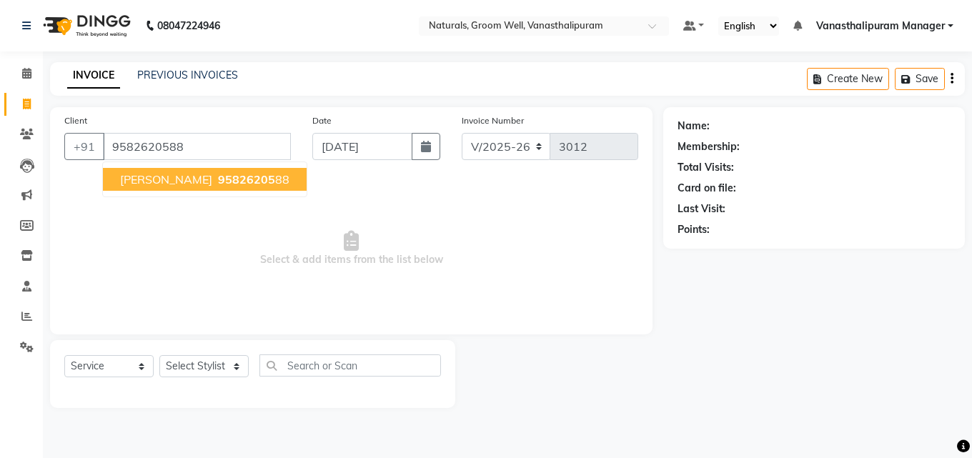
type input "9582620588"
click at [301, 241] on span "Select & add items from the list below" at bounding box center [351, 248] width 574 height 143
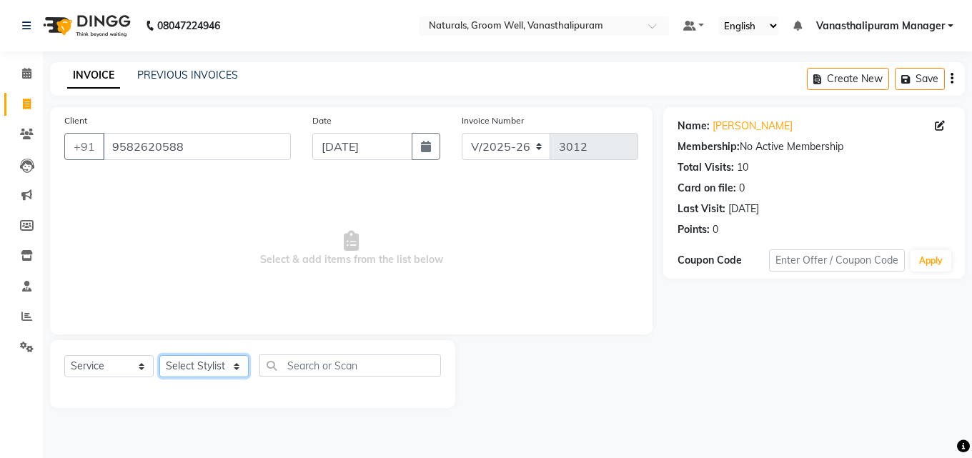
click at [235, 362] on select "Select Stylist [PERSON_NAME] kiran [PERSON_NAME] [PERSON_NAME] [PERSON_NAME] [P…" at bounding box center [203, 366] width 89 height 22
select select "41441"
click at [159, 355] on select "Select Stylist [PERSON_NAME] kiran [PERSON_NAME] [PERSON_NAME] [PERSON_NAME] [P…" at bounding box center [203, 366] width 89 height 22
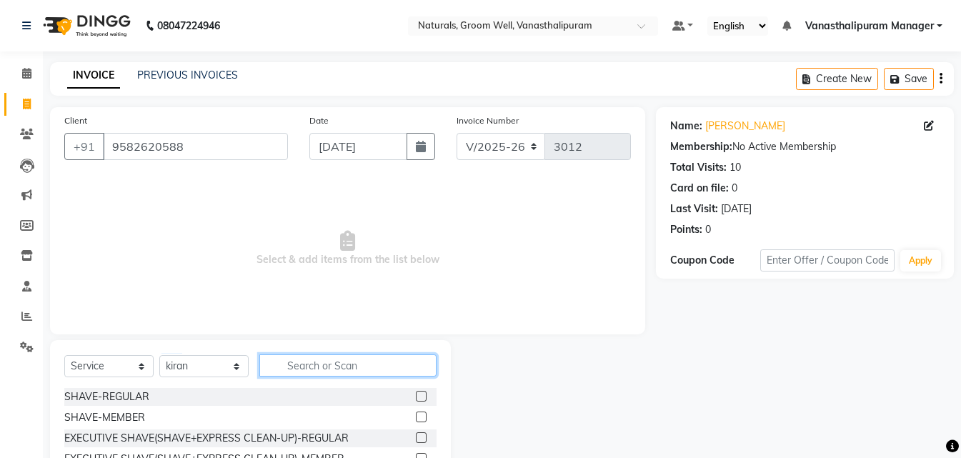
click at [360, 366] on input "text" at bounding box center [347, 365] width 177 height 22
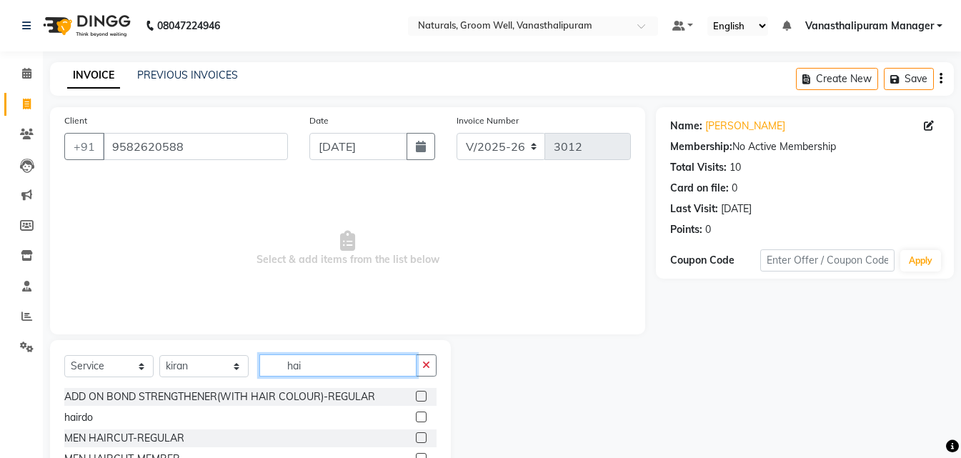
type input "hai"
click at [416, 433] on label at bounding box center [421, 437] width 11 height 11
click at [416, 434] on input "checkbox" at bounding box center [420, 438] width 9 height 9
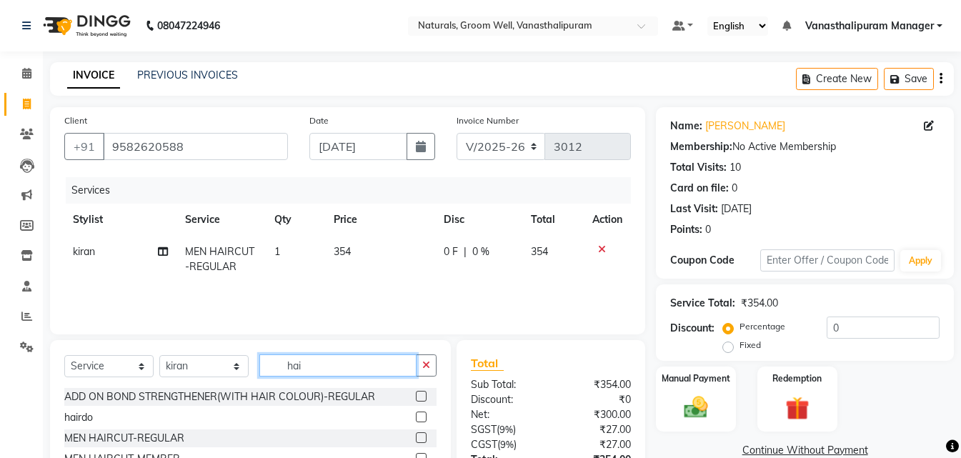
checkbox input "false"
click at [374, 361] on input "hai" at bounding box center [337, 365] width 157 height 22
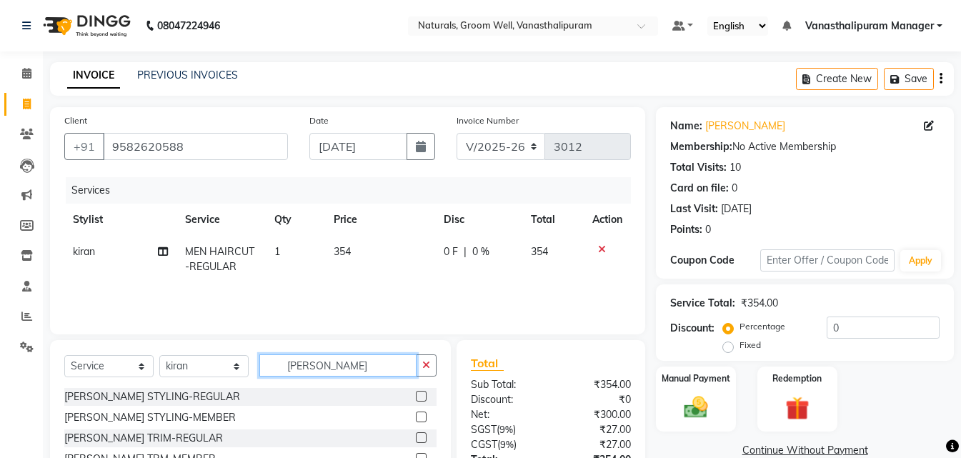
type input "[PERSON_NAME]"
click at [416, 439] on label at bounding box center [421, 437] width 11 height 11
click at [416, 439] on input "checkbox" at bounding box center [420, 438] width 9 height 9
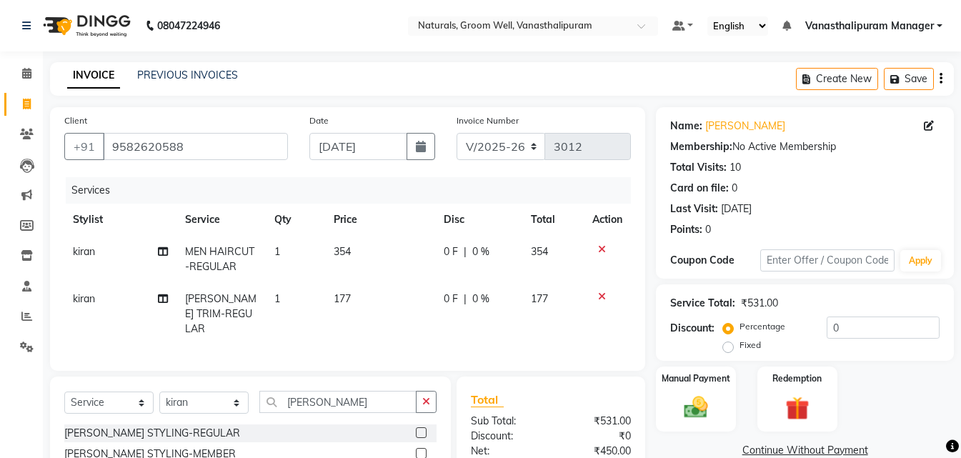
checkbox input "false"
click at [716, 387] on div "Manual Payment" at bounding box center [696, 399] width 83 height 68
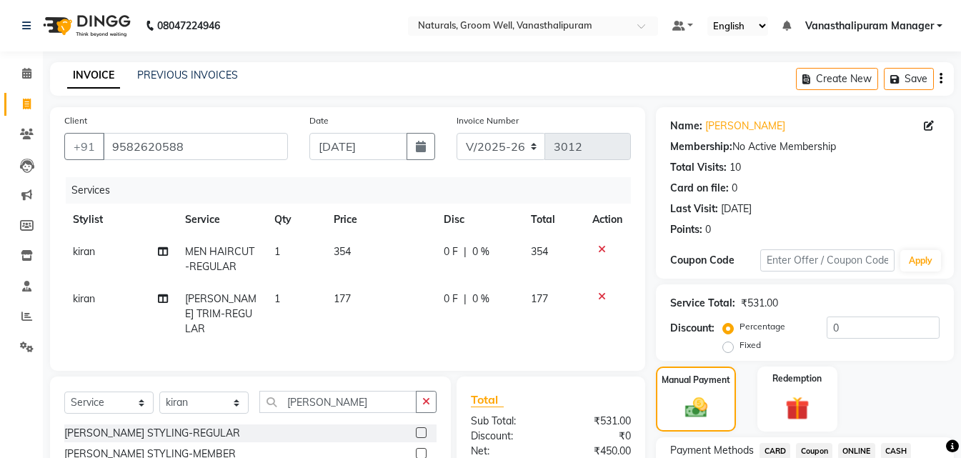
click at [852, 447] on span "ONLINE" at bounding box center [856, 451] width 37 height 16
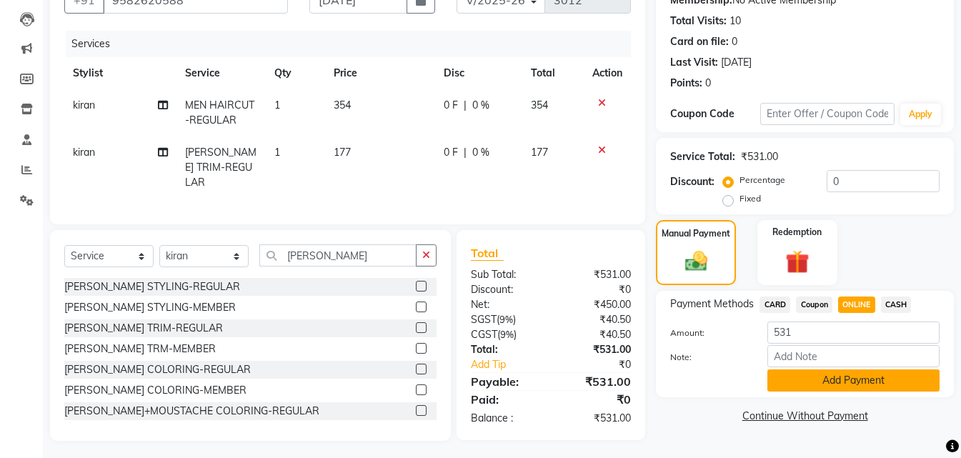
click at [855, 387] on button "Add Payment" at bounding box center [853, 380] width 172 height 22
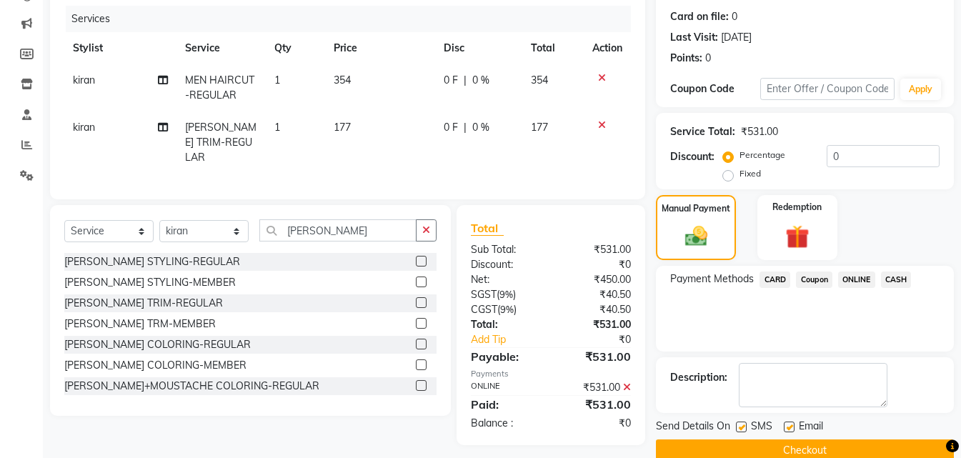
scroll to position [197, 0]
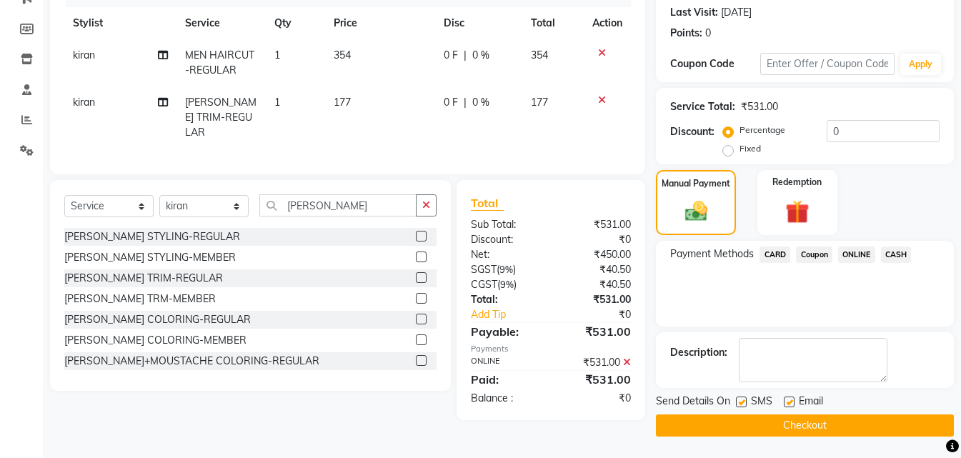
click at [838, 426] on button "Checkout" at bounding box center [805, 425] width 298 height 22
